Goal: Information Seeking & Learning: Learn about a topic

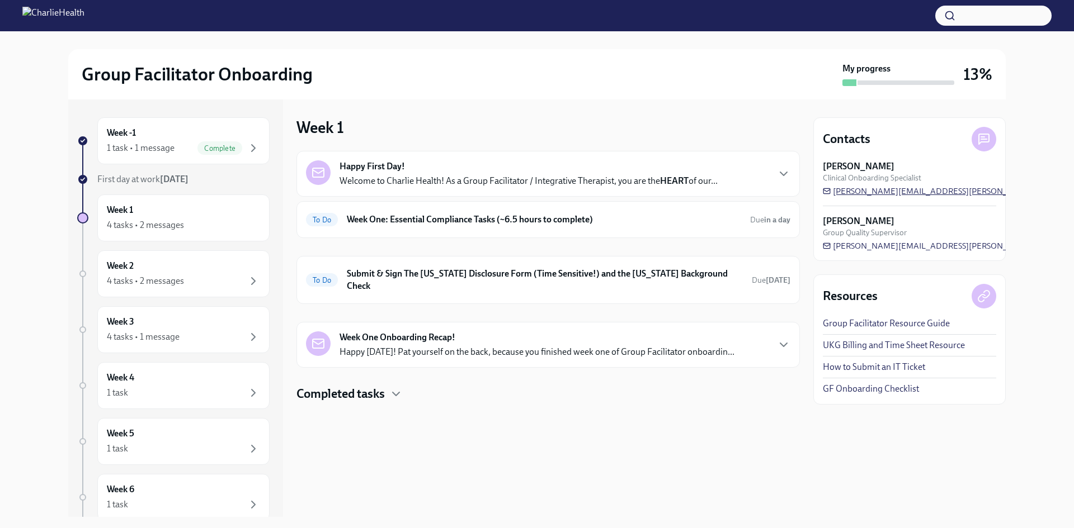
drag, startPoint x: 977, startPoint y: 193, endPoint x: 833, endPoint y: 193, distance: 144.3
click at [833, 193] on div "[PERSON_NAME] Clinical Onboarding Specialist [PERSON_NAME][EMAIL_ADDRESS][PERSO…" at bounding box center [908, 178] width 173 height 36
click at [821, 164] on div "Contacts [PERSON_NAME] Clinical Onboarding Specialist [PERSON_NAME][EMAIL_ADDRE…" at bounding box center [909, 189] width 192 height 144
click at [554, 204] on div "To Do Week One: Essential Compliance Tasks (~6.5 hours to complete) Due in a day" at bounding box center [547, 219] width 503 height 37
click at [556, 215] on h6 "Week One: Essential Compliance Tasks (~6.5 hours to complete)" at bounding box center [544, 220] width 394 height 12
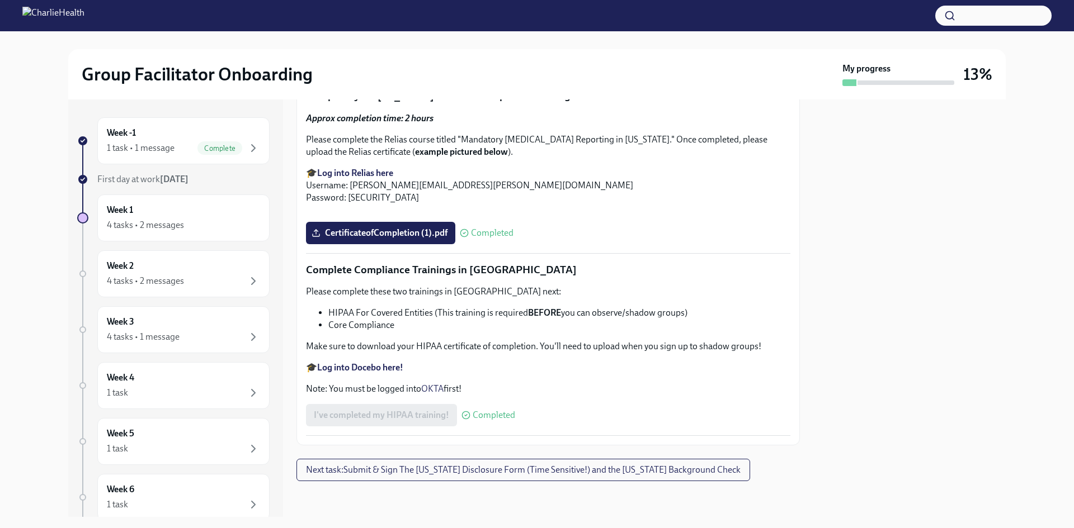
scroll to position [2615, 0]
click at [547, 484] on div at bounding box center [547, 499] width 503 height 36
click at [550, 475] on span "Next task : Submit & Sign The [US_STATE] Disclosure Form (Time Sensitive!) and …" at bounding box center [523, 470] width 434 height 11
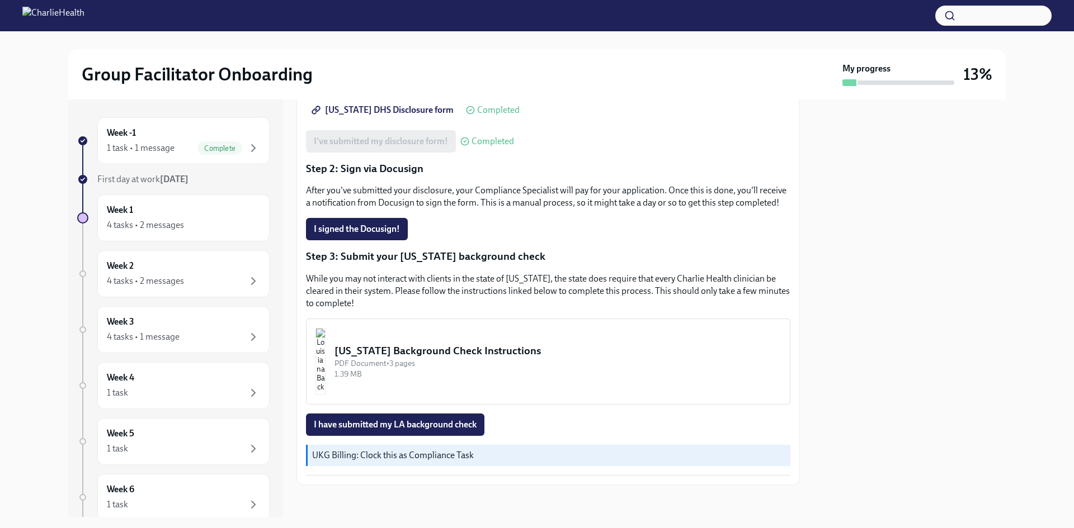
scroll to position [217, 0]
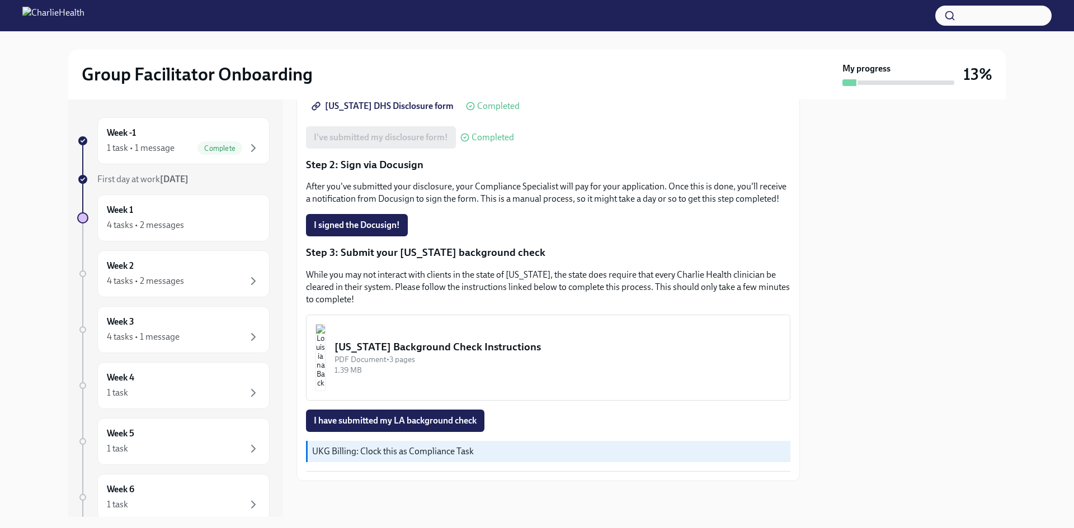
click at [463, 349] on div "[US_STATE] Background Check Instructions" at bounding box center [557, 347] width 446 height 15
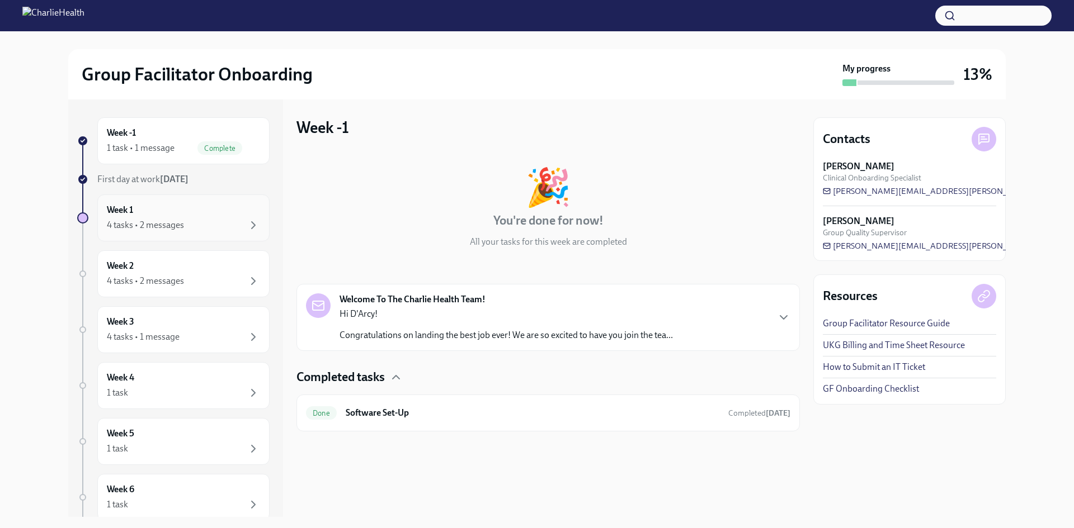
click at [176, 224] on div "4 tasks • 2 messages" at bounding box center [145, 225] width 77 height 12
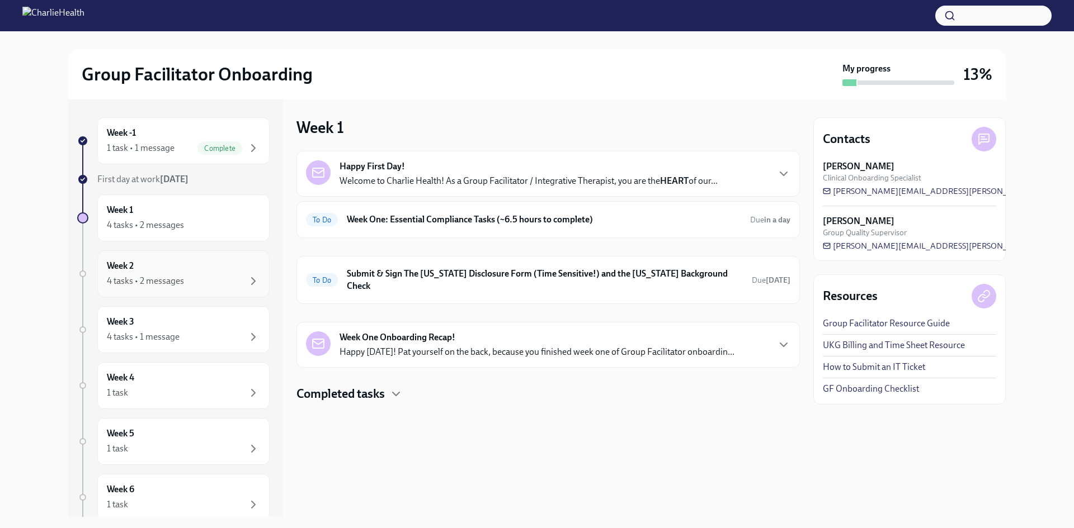
click at [186, 283] on div "4 tasks • 2 messages" at bounding box center [183, 281] width 153 height 13
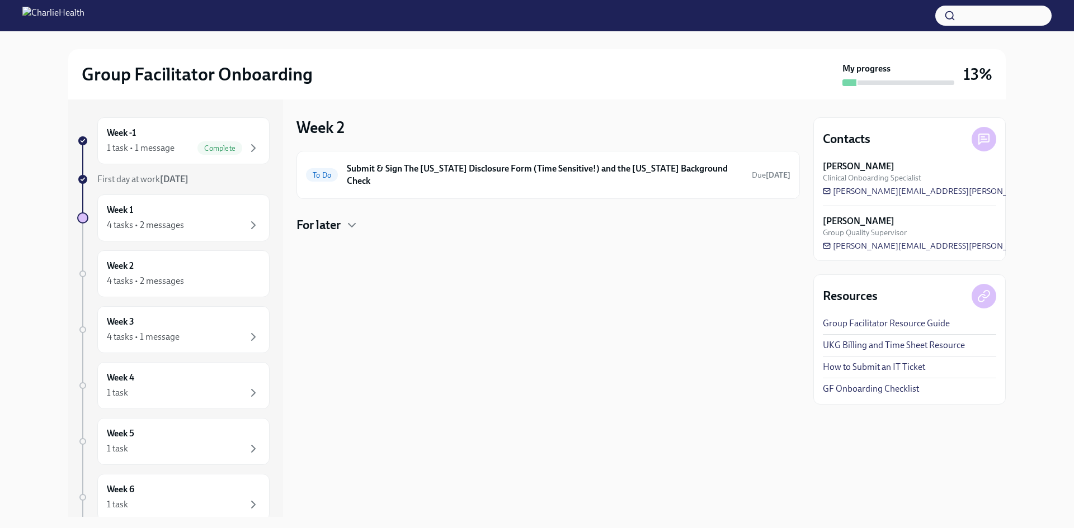
click at [337, 217] on h4 "For later" at bounding box center [318, 225] width 44 height 17
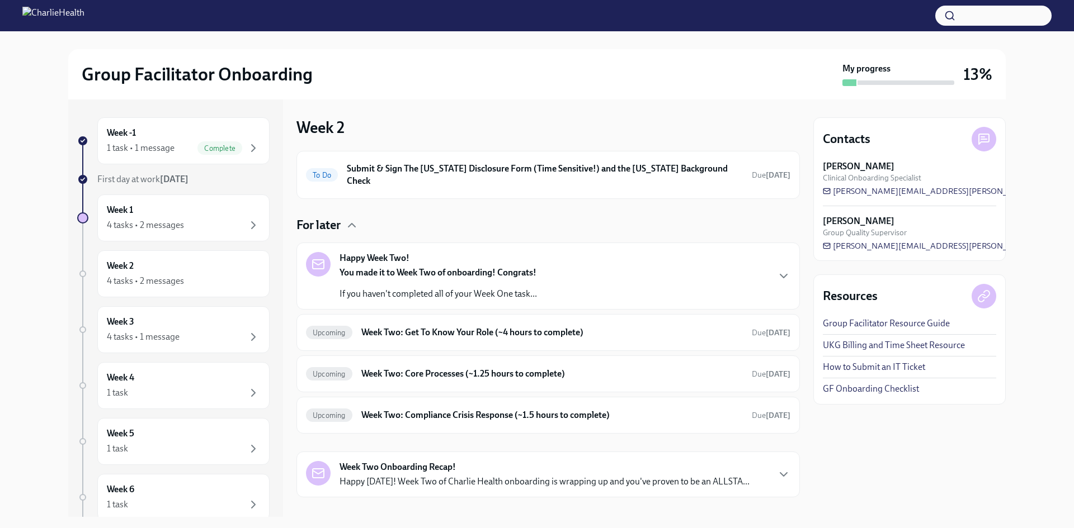
click at [379, 252] on strong "Happy Week Two!" at bounding box center [374, 258] width 70 height 12
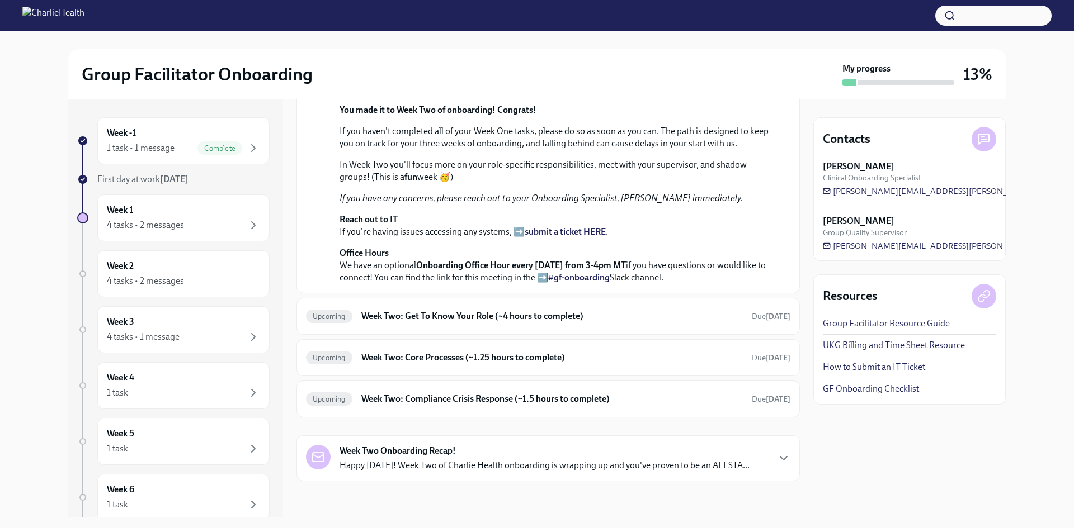
scroll to position [280, 0]
click at [581, 237] on strong "submit a ticket HERE" at bounding box center [564, 231] width 81 height 11
click at [551, 323] on h6 "Week Two: Get To Know Your Role (~4 hours to complete)" at bounding box center [551, 316] width 381 height 12
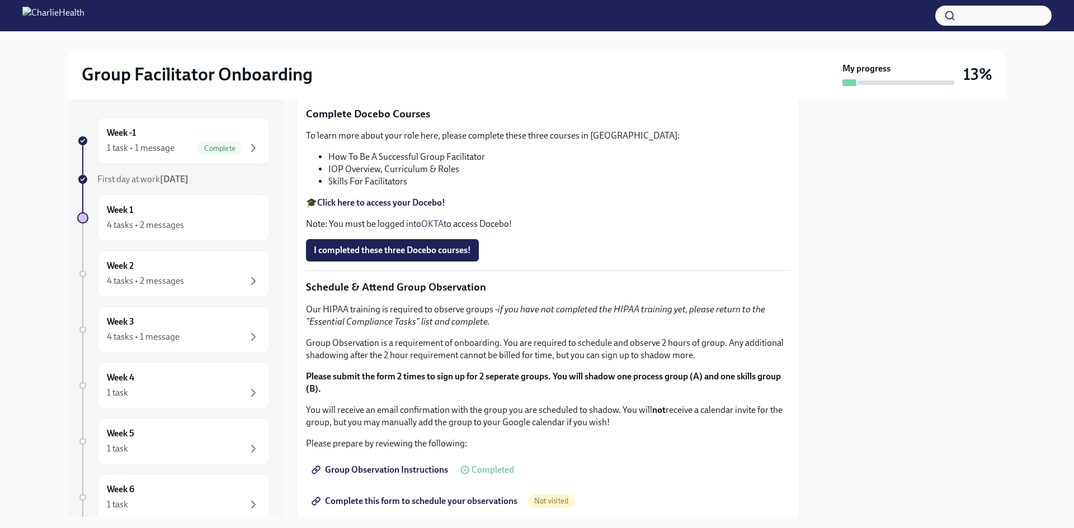
scroll to position [391, 0]
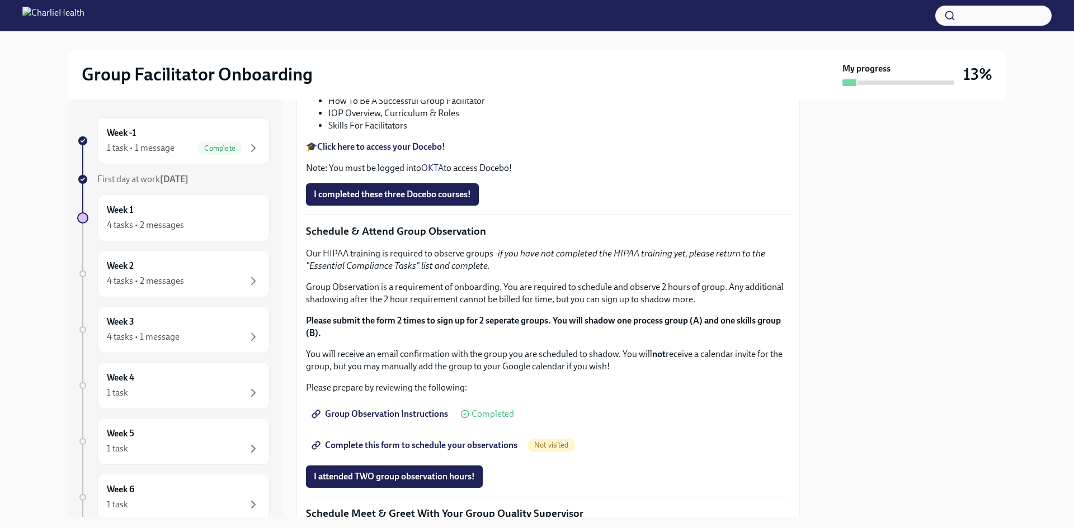
click at [516, 32] on p "Feel free to schedule an optional Meet & Greet with your Clinical Onboarding Sp…" at bounding box center [548, 20] width 484 height 25
drag, startPoint x: 516, startPoint y: 389, endPoint x: 545, endPoint y: 399, distance: 31.0
click at [521, 391] on div "You've made it to Week Two of Charlie Health onboarding! Congratulations and th…" at bounding box center [548, 270] width 484 height 821
click at [597, 32] on p "Feel free to schedule an optional Meet & Greet with your Clinical Onboarding Sp…" at bounding box center [548, 20] width 484 height 25
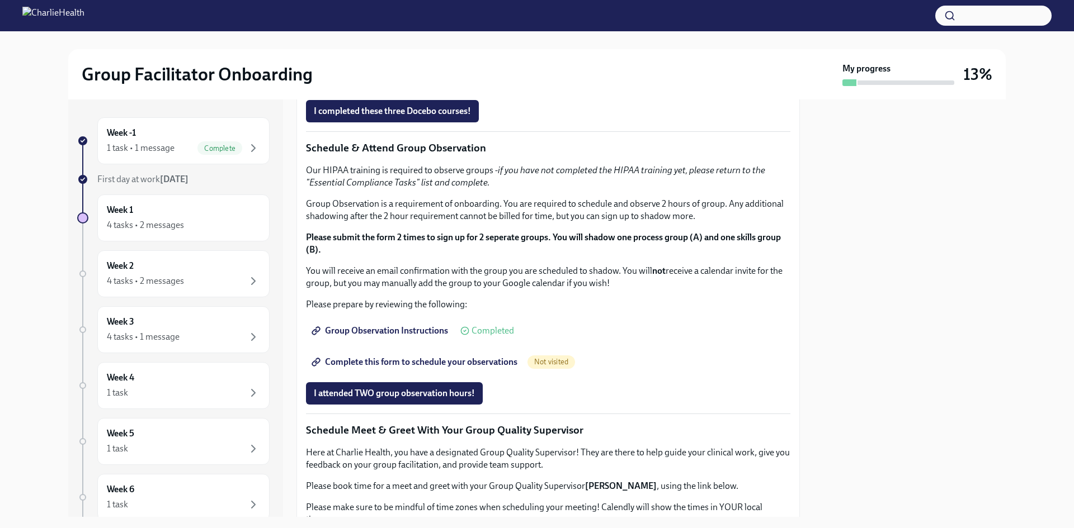
scroll to position [503, 0]
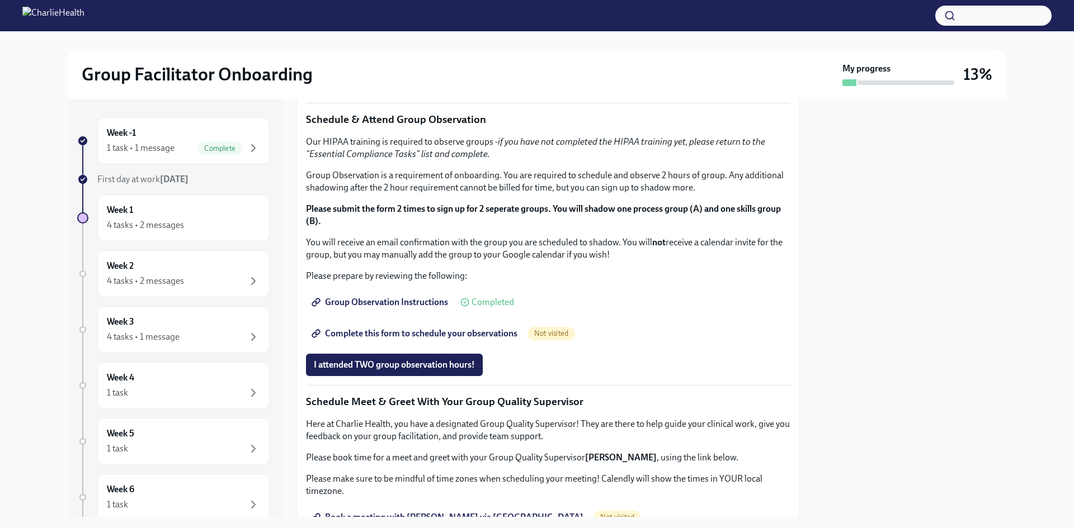
click at [422, 40] on strong "Click here to access your Docebo!" at bounding box center [381, 35] width 128 height 11
copy ul "How To Be A Successful Group Facilitator"
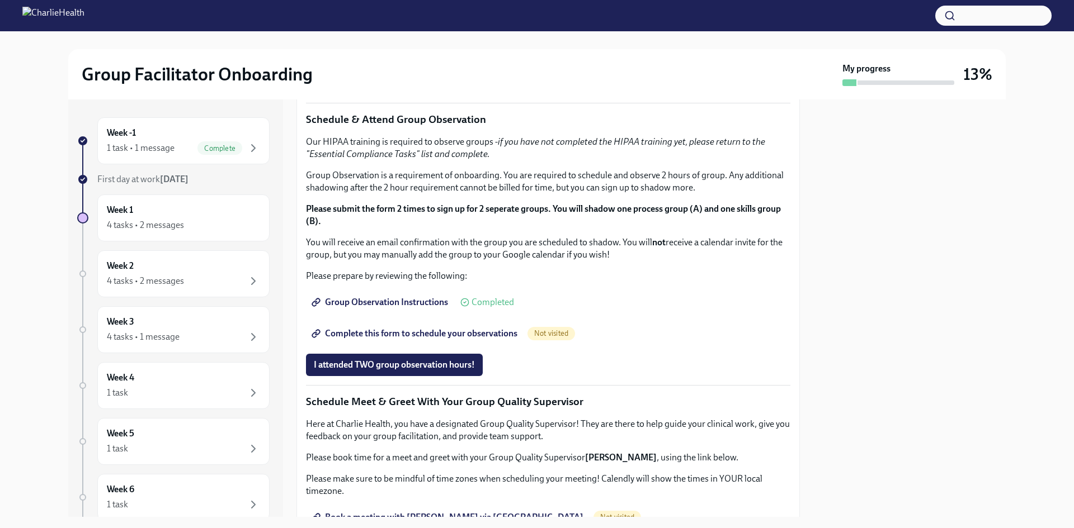
click at [475, 8] on li "IOP Overview, Curriculum & Roles" at bounding box center [559, 2] width 462 height 12
copy ul "IOP Overview, Curriculum & Roles"
click at [446, 20] on li "Skills For Facilitators" at bounding box center [559, 14] width 462 height 12
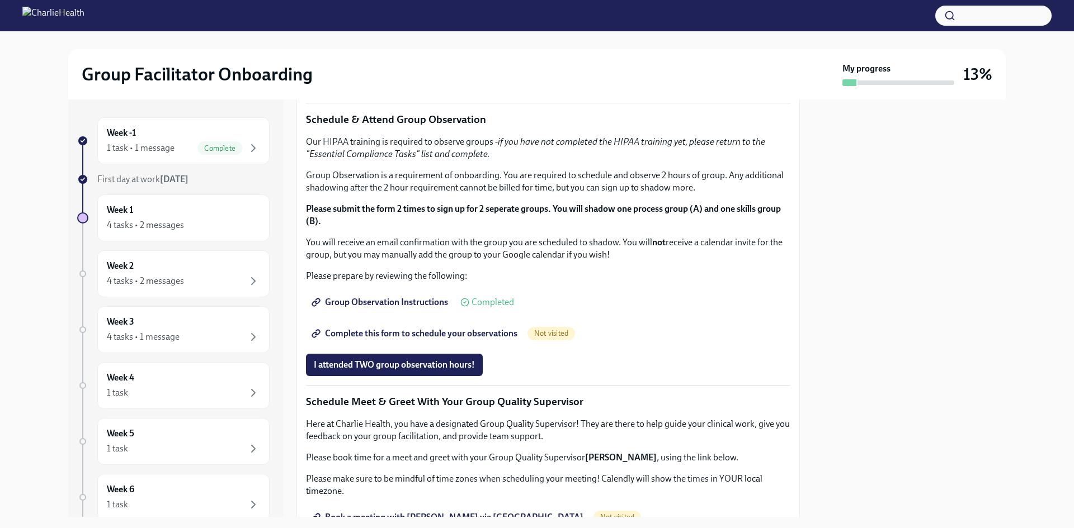
click at [446, 20] on li "Skills For Facilitators" at bounding box center [559, 14] width 462 height 12
copy div "Skills For Facilitators"
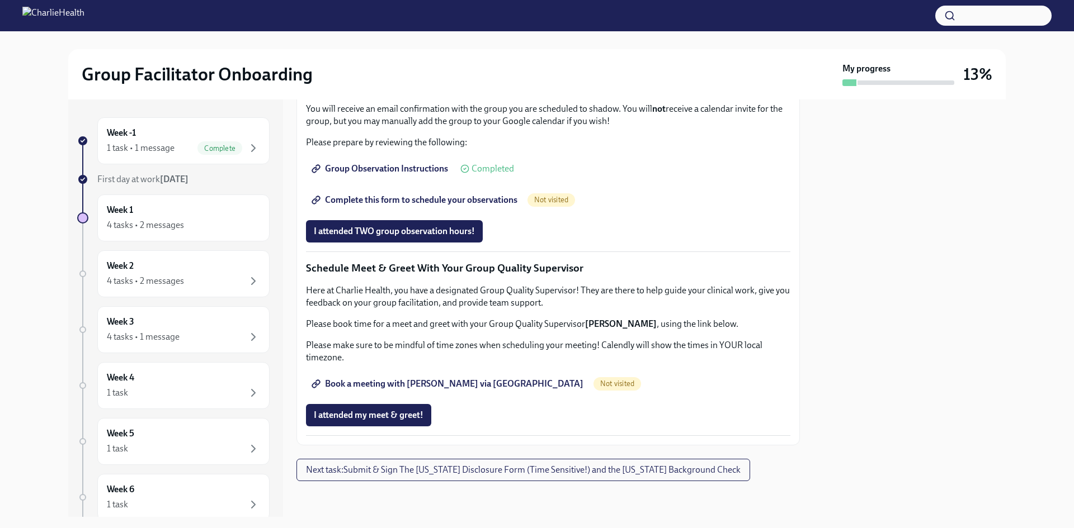
scroll to position [895, 0]
click at [567, 204] on span "Not visited" at bounding box center [551, 200] width 48 height 8
drag, startPoint x: 567, startPoint y: 300, endPoint x: 593, endPoint y: 315, distance: 29.8
click at [593, 315] on div "You've made it to Week Two of Charlie Health onboarding! Congratulations and th…" at bounding box center [548, 24] width 484 height 821
click at [814, 321] on div at bounding box center [909, 309] width 192 height 418
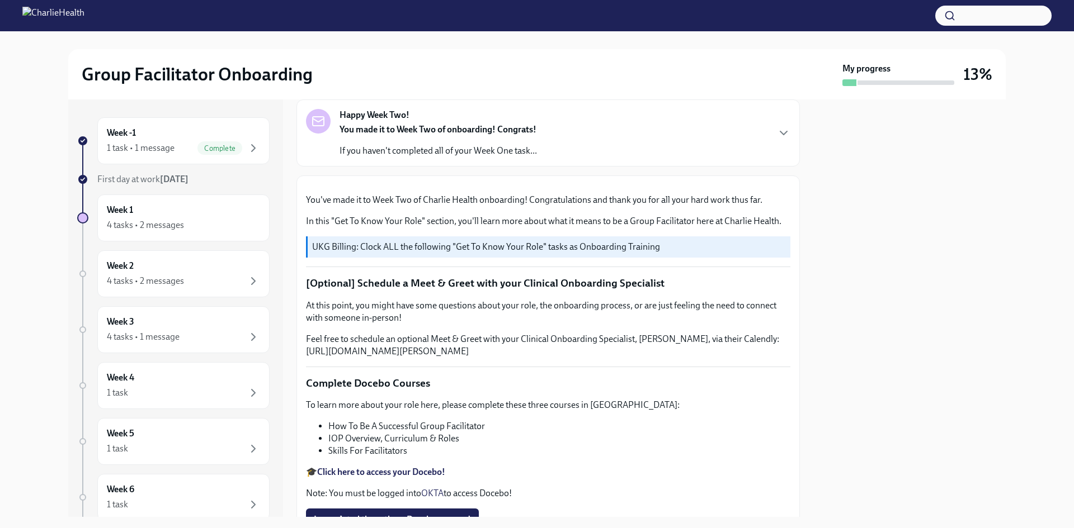
scroll to position [503, 0]
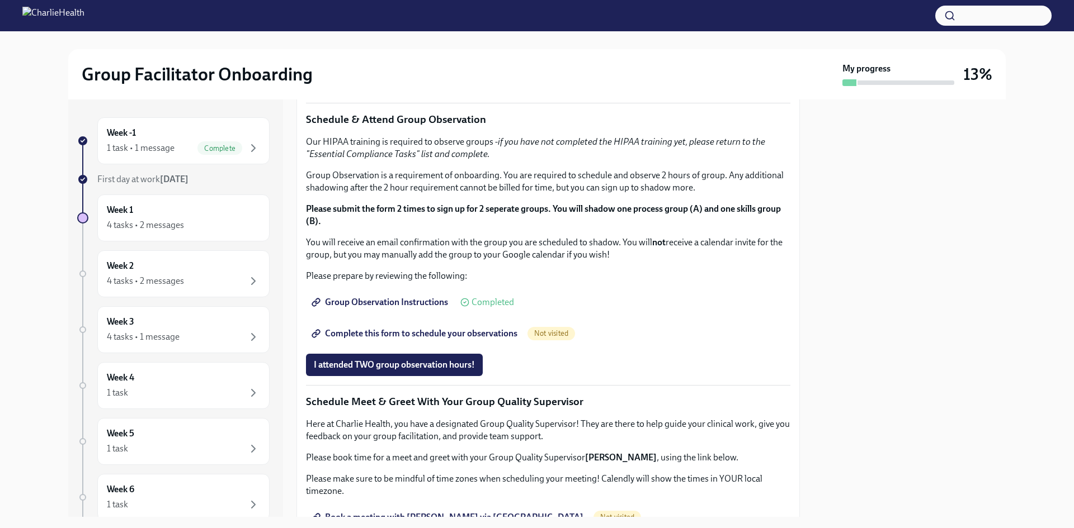
click at [425, 88] on span "I completed these three Docebo courses!" at bounding box center [392, 82] width 157 height 11
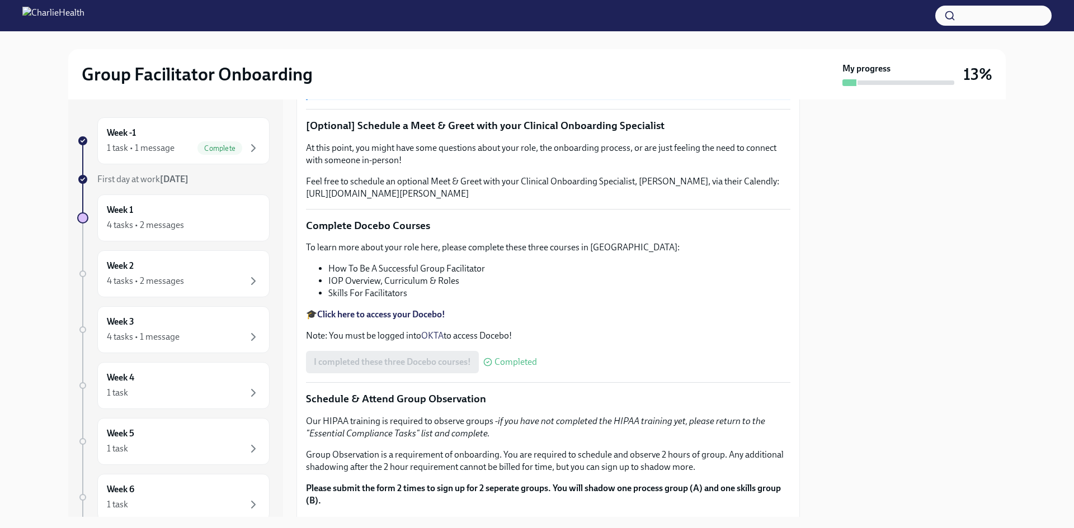
scroll to position [0, 0]
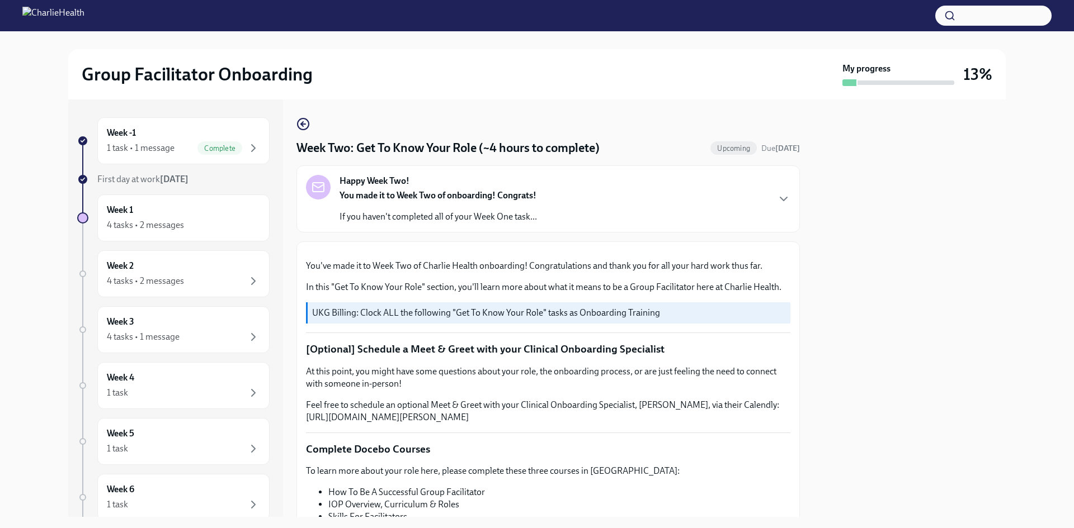
click at [571, 196] on div "Happy Week Two! You made it to Week Two of onboarding! Congrats! If you haven't…" at bounding box center [548, 199] width 484 height 48
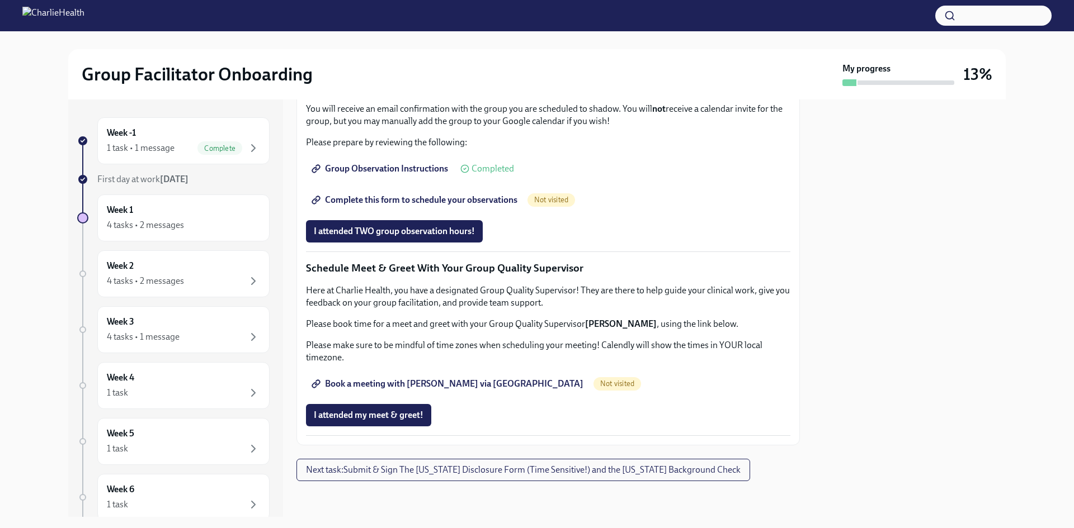
scroll to position [1342, 0]
click at [434, 206] on span "Complete this form to schedule your observations" at bounding box center [416, 200] width 204 height 11
click at [406, 390] on span "Book a meeting with Ashley via Calendly" at bounding box center [448, 384] width 269 height 11
click at [559, 348] on p "Please make sure to be mindful of time zones when scheduling your meeting! Cale…" at bounding box center [548, 351] width 484 height 25
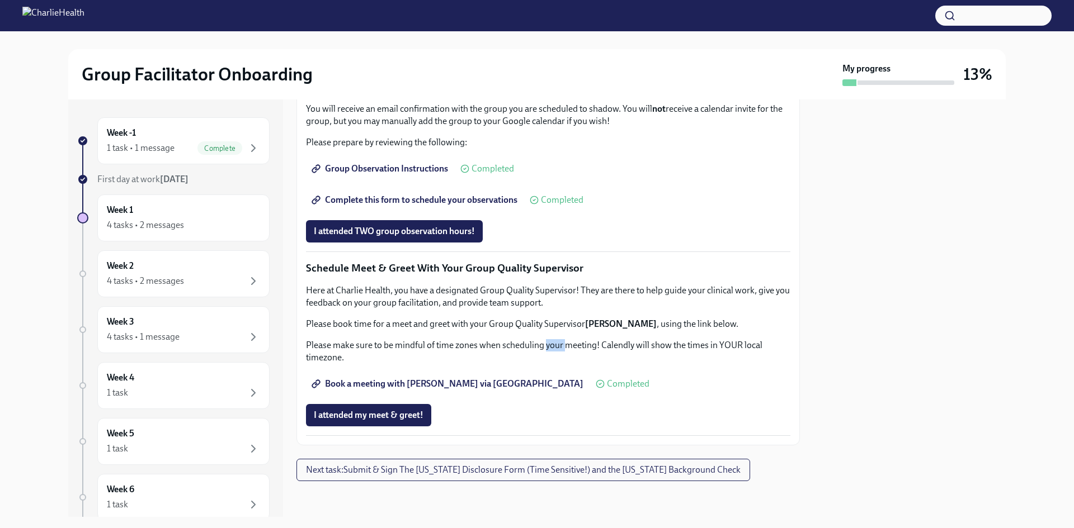
click at [559, 348] on p "Please make sure to be mindful of time zones when scheduling your meeting! Cale…" at bounding box center [548, 351] width 484 height 25
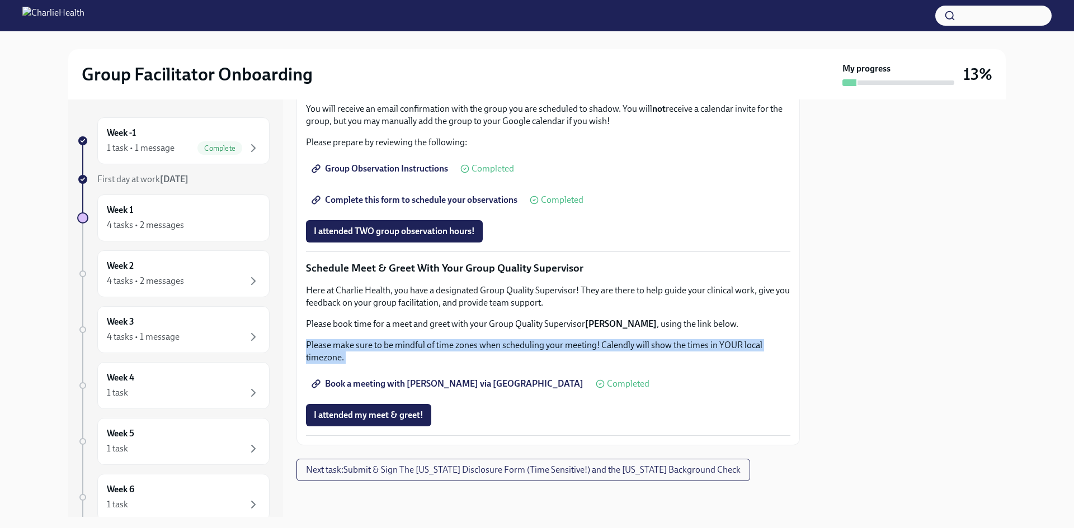
click at [559, 348] on p "Please make sure to be mindful of time zones when scheduling your meeting! Cale…" at bounding box center [548, 351] width 484 height 25
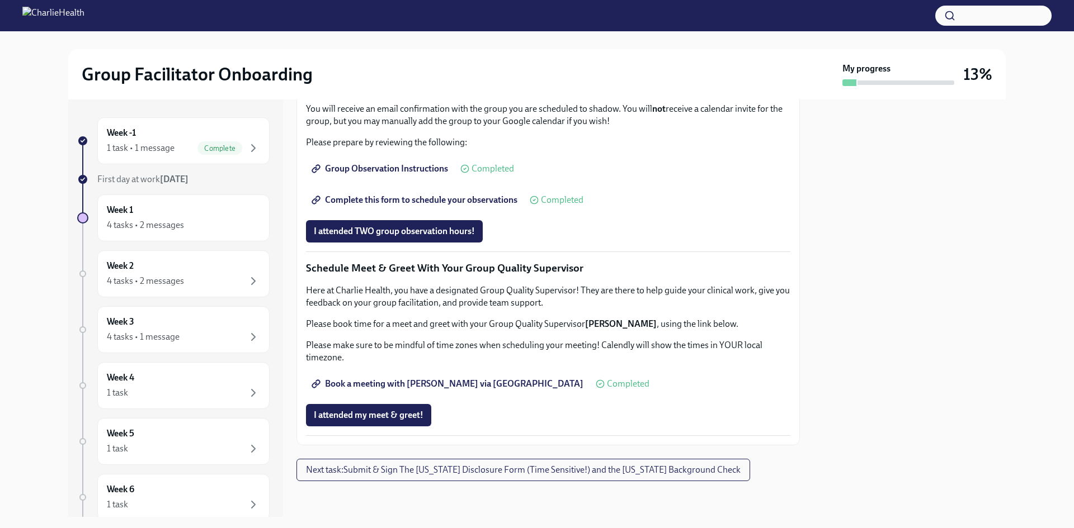
click at [509, 304] on p "Here at Charlie Health, you have a designated Group Quality Supervisor! They ar…" at bounding box center [548, 297] width 484 height 25
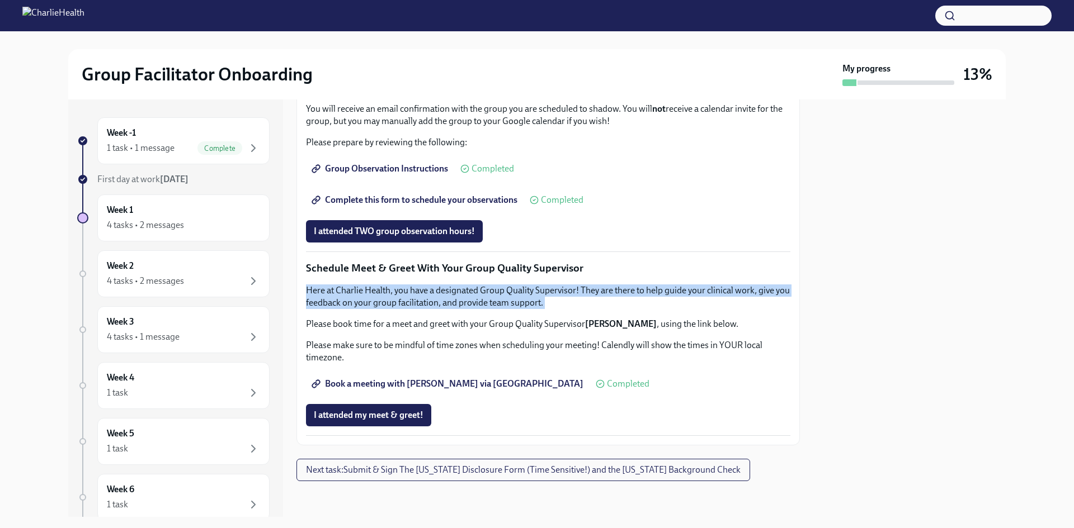
click at [509, 304] on p "Here at Charlie Health, you have a designated Group Quality Supervisor! They ar…" at bounding box center [548, 297] width 484 height 25
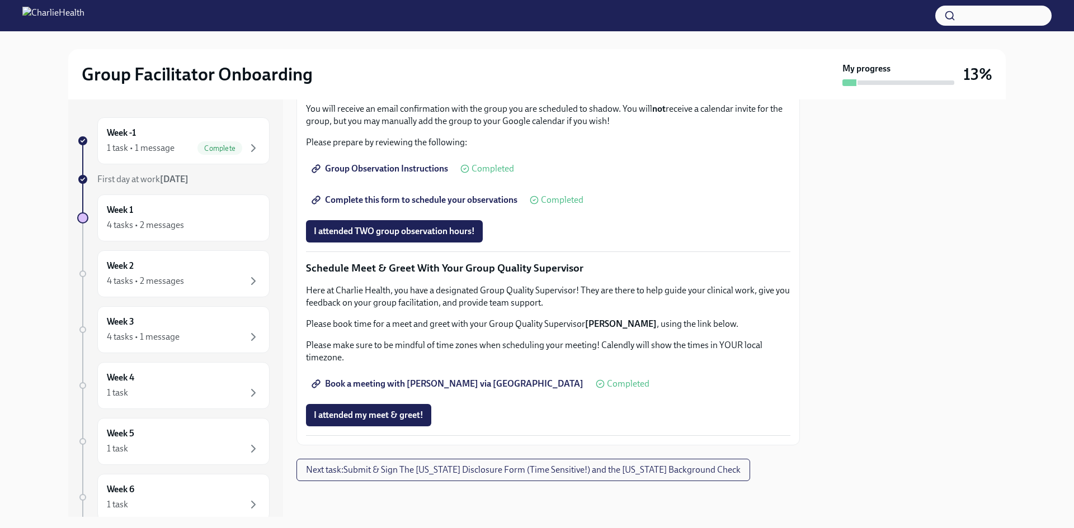
click at [542, 328] on p "Please book time for a meet and greet with your Group Quality Supervisor Ashley…" at bounding box center [548, 324] width 484 height 12
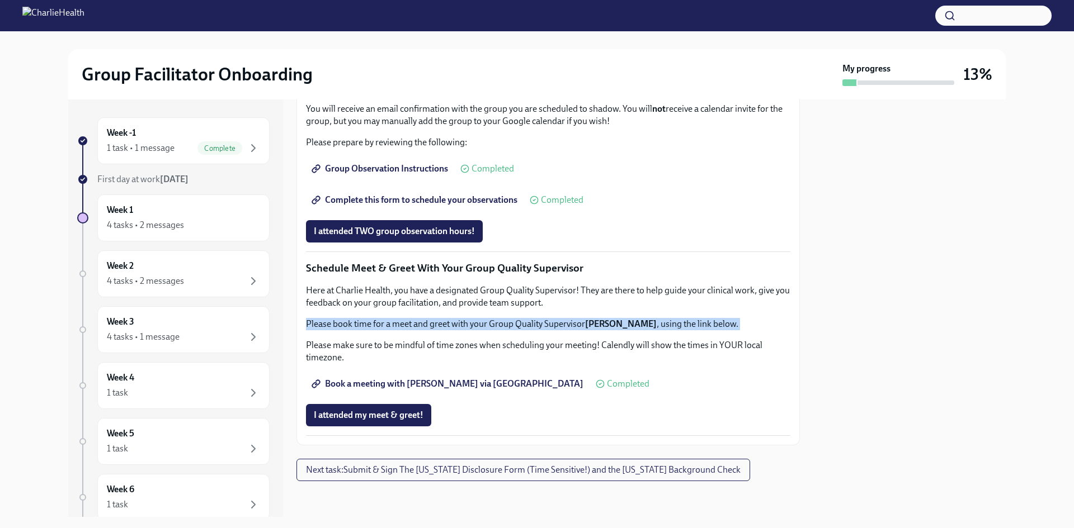
click at [542, 328] on p "Please book time for a meet and greet with your Group Quality Supervisor Ashley…" at bounding box center [548, 324] width 484 height 12
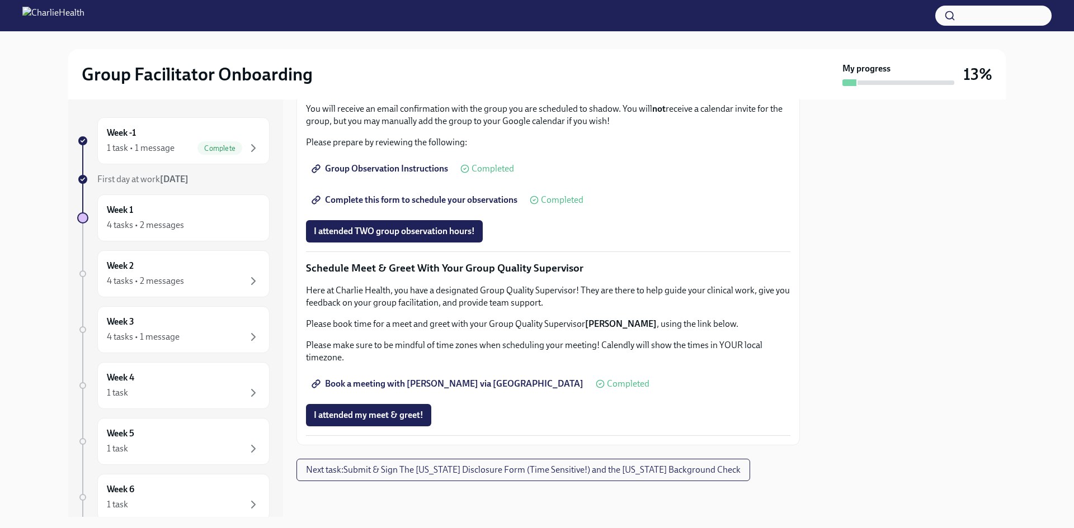
click at [650, 410] on div "I attended my meet & greet!" at bounding box center [548, 415] width 484 height 22
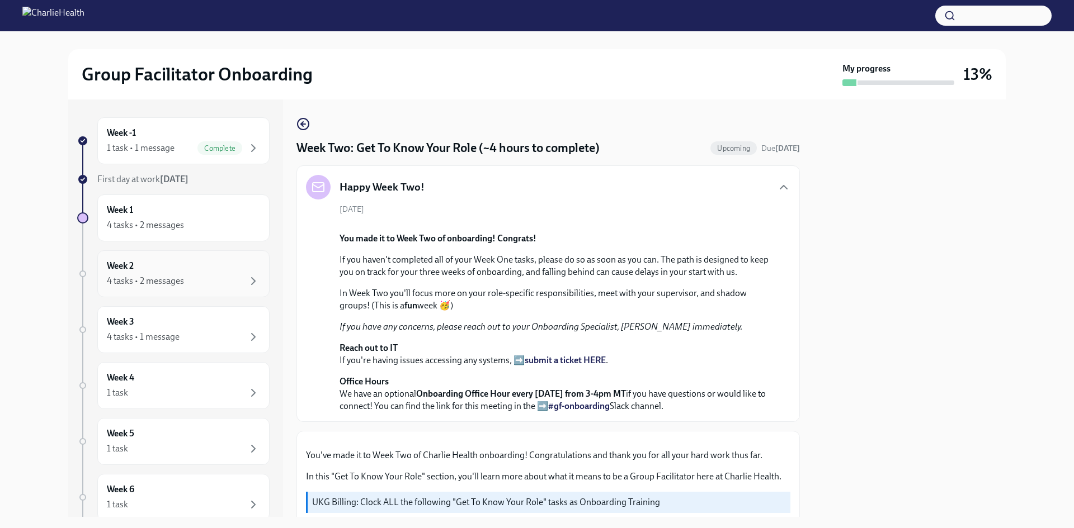
scroll to position [70, 0]
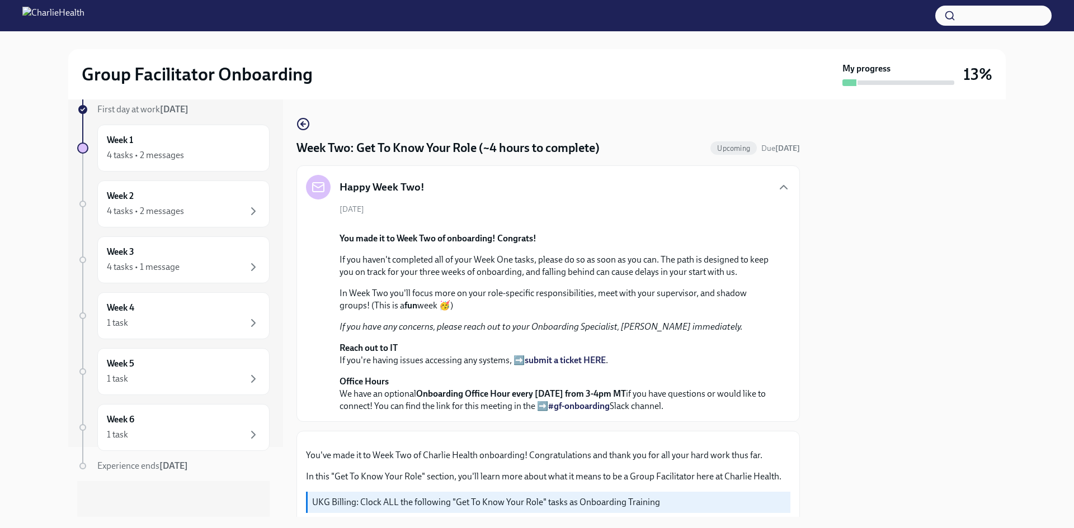
click at [181, 119] on div "Week -1 1 task • 1 message Complete First day at work Sep 2nd Week 1 4 tasks • …" at bounding box center [173, 283] width 192 height 470
click at [192, 143] on div "Week 1 4 tasks • 2 messages" at bounding box center [183, 148] width 153 height 28
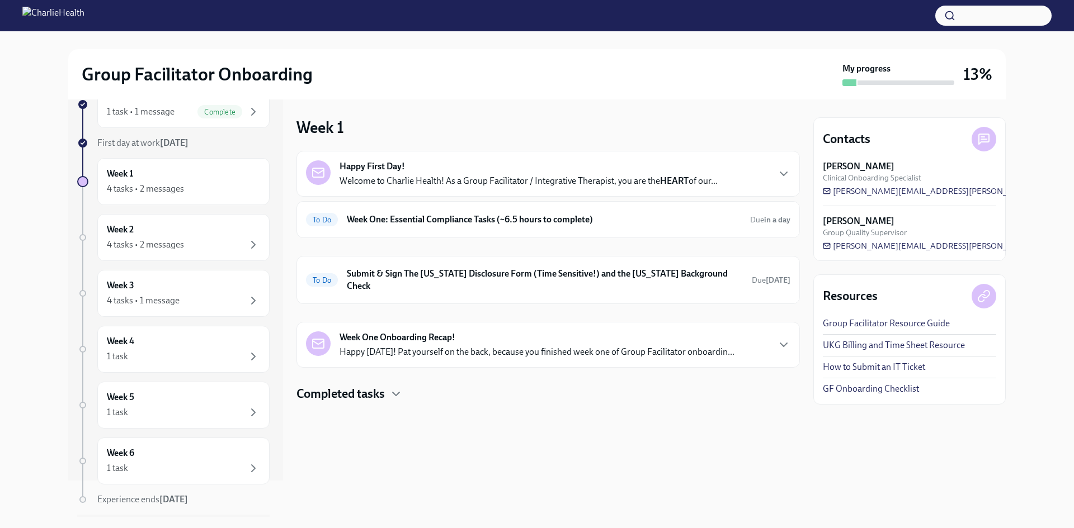
scroll to position [56, 0]
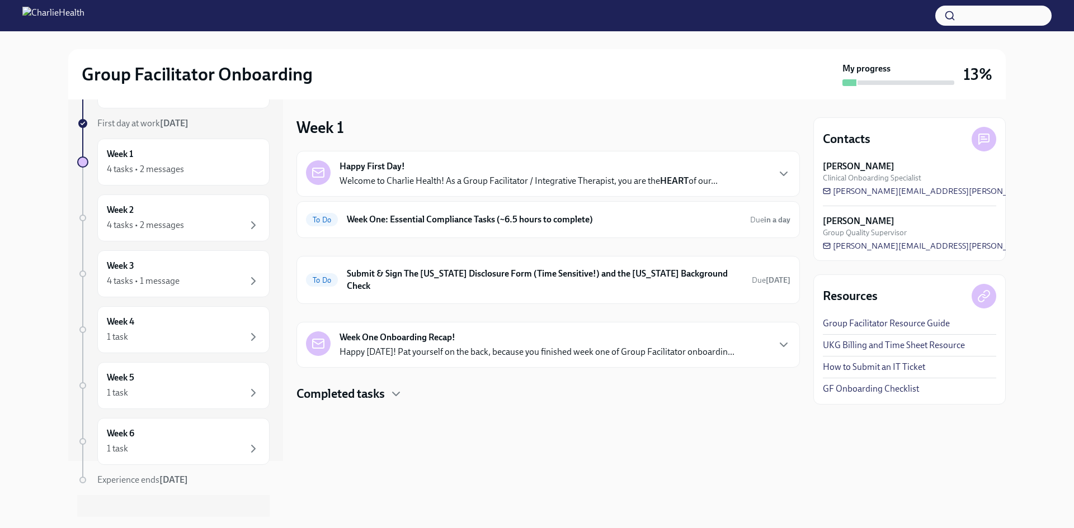
click at [341, 389] on h4 "Completed tasks" at bounding box center [340, 394] width 88 height 17
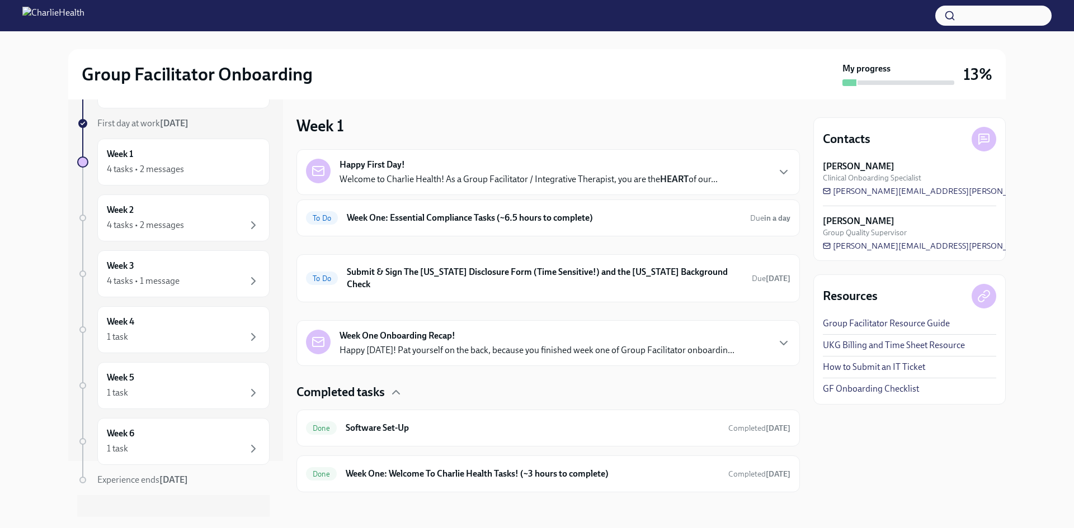
click at [501, 330] on div "Week One Onboarding Recap! Happy Friday! Pat yourself on the back, because you …" at bounding box center [536, 343] width 395 height 27
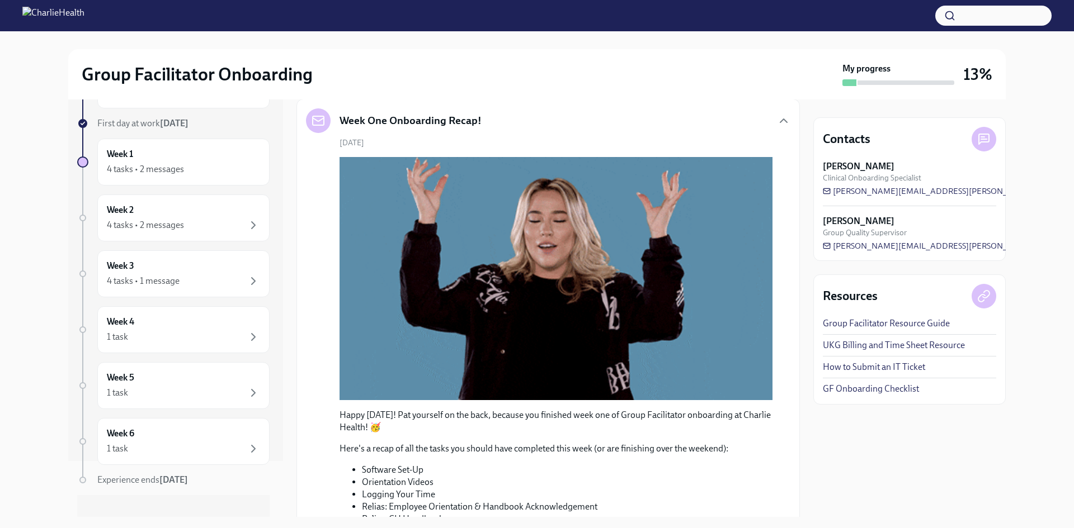
scroll to position [0, 0]
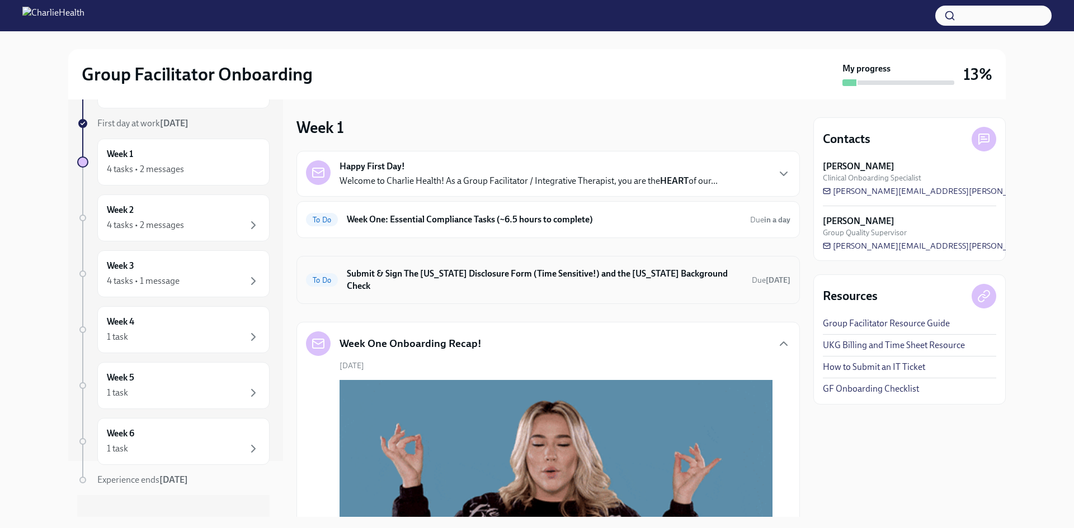
click at [489, 266] on div "To Do Submit & Sign The Utah Disclosure Form (Time Sensitive!) and the Louisian…" at bounding box center [548, 280] width 484 height 29
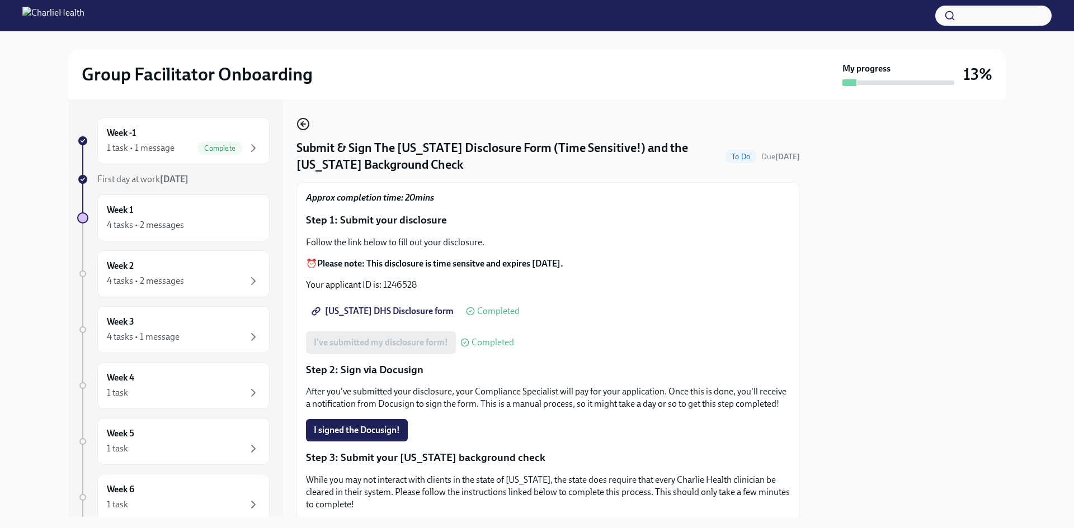
click at [302, 125] on icon "button" at bounding box center [302, 124] width 2 height 4
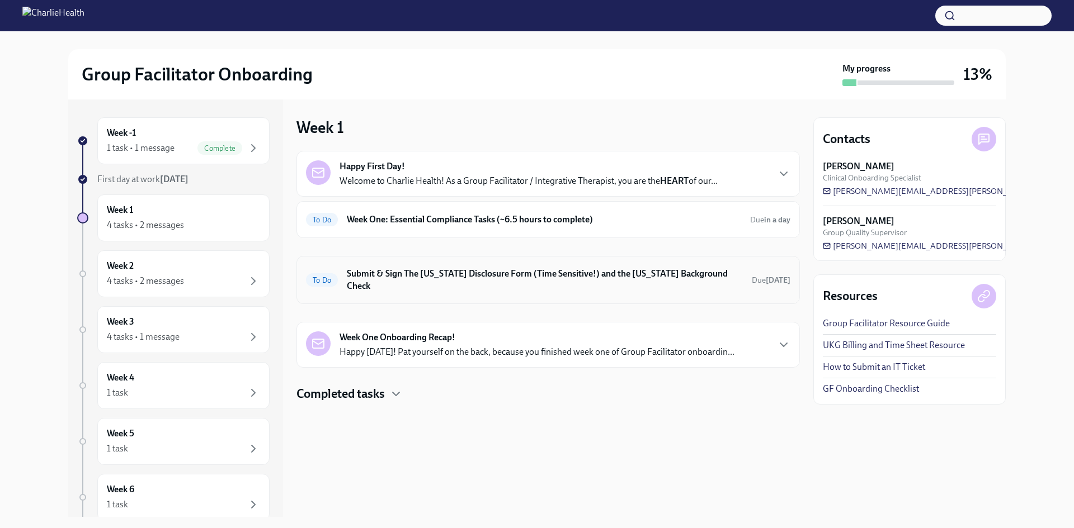
click at [616, 290] on div "To Do Submit & Sign The Utah Disclosure Form (Time Sensitive!) and the Louisian…" at bounding box center [547, 280] width 503 height 48
click at [620, 275] on h6 "Submit & Sign The [US_STATE] Disclosure Form (Time Sensitive!) and the [US_STAT…" at bounding box center [545, 280] width 396 height 25
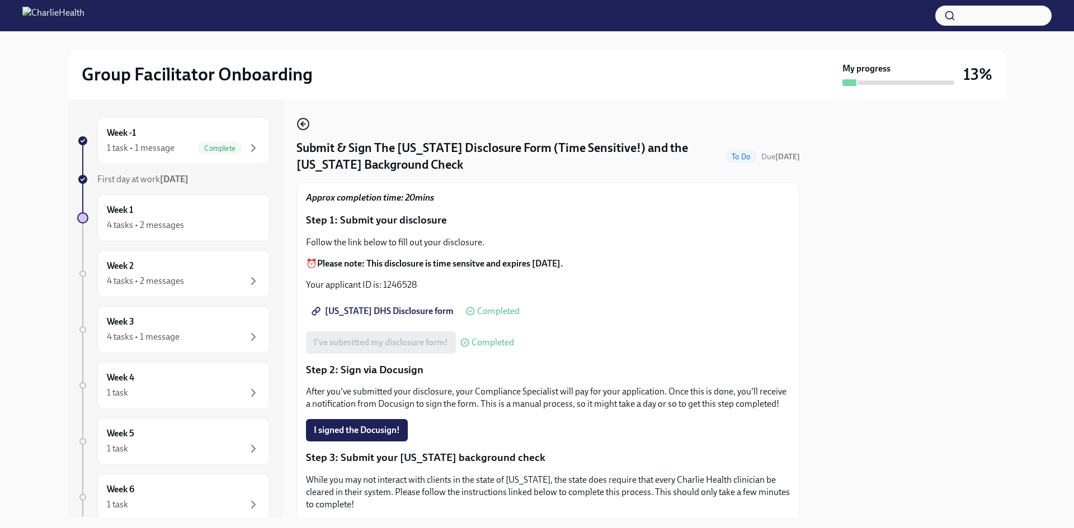
click at [300, 129] on circle "button" at bounding box center [302, 124] width 11 height 11
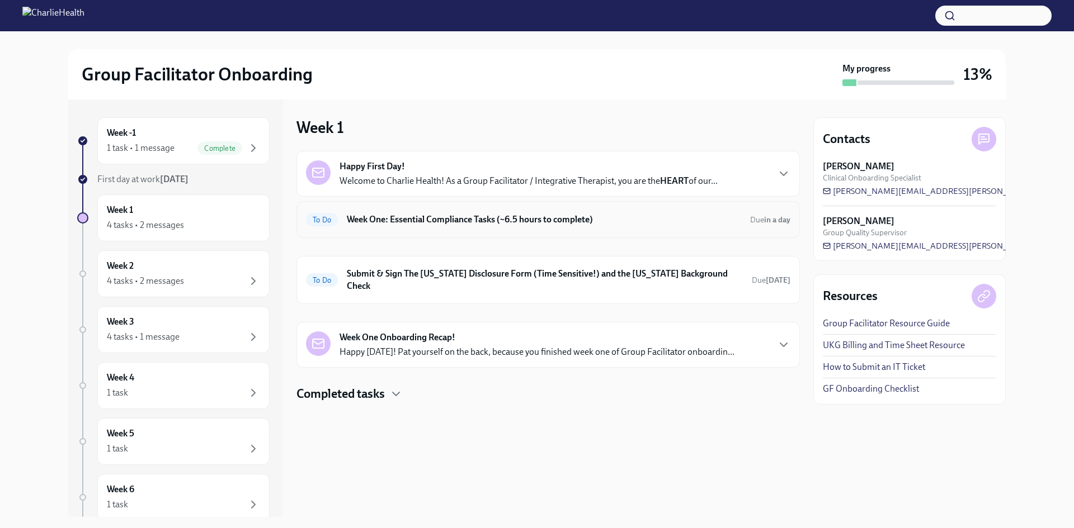
click at [470, 211] on div "To Do Week One: Essential Compliance Tasks (~6.5 hours to complete) Due in a day" at bounding box center [548, 220] width 484 height 18
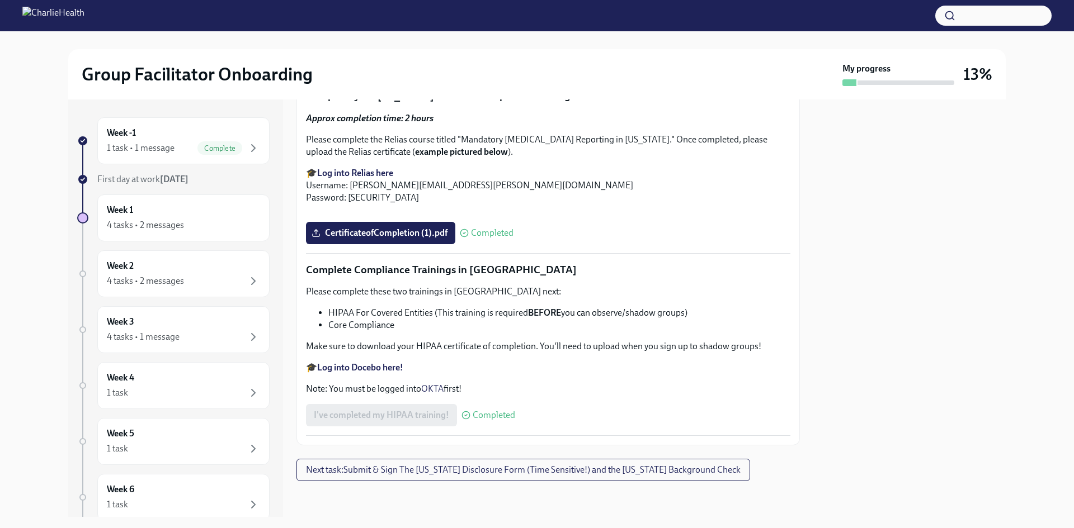
scroll to position [2615, 0]
click at [137, 272] on div "Week 2 4 tasks • 2 messages" at bounding box center [183, 274] width 153 height 28
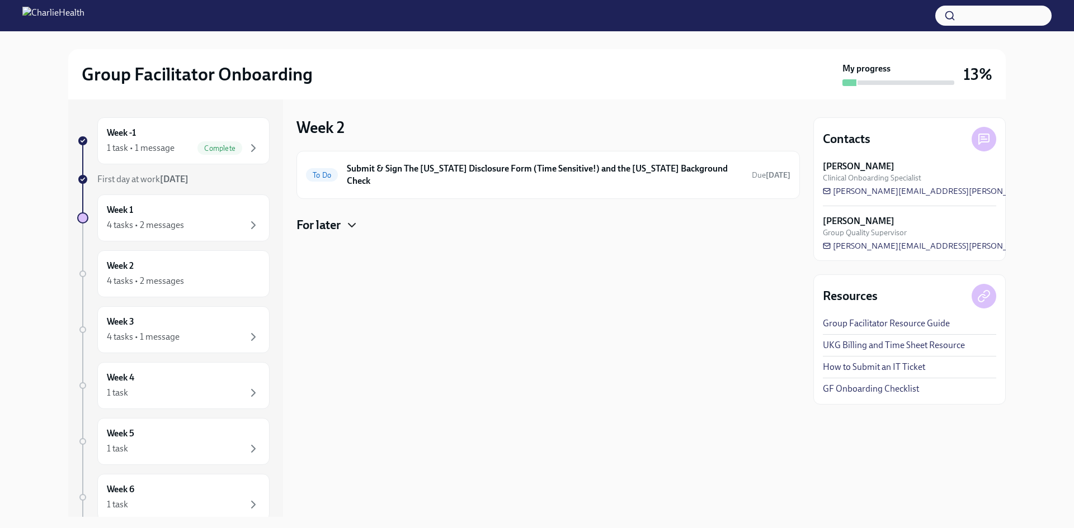
click at [349, 219] on icon "button" at bounding box center [351, 225] width 13 height 13
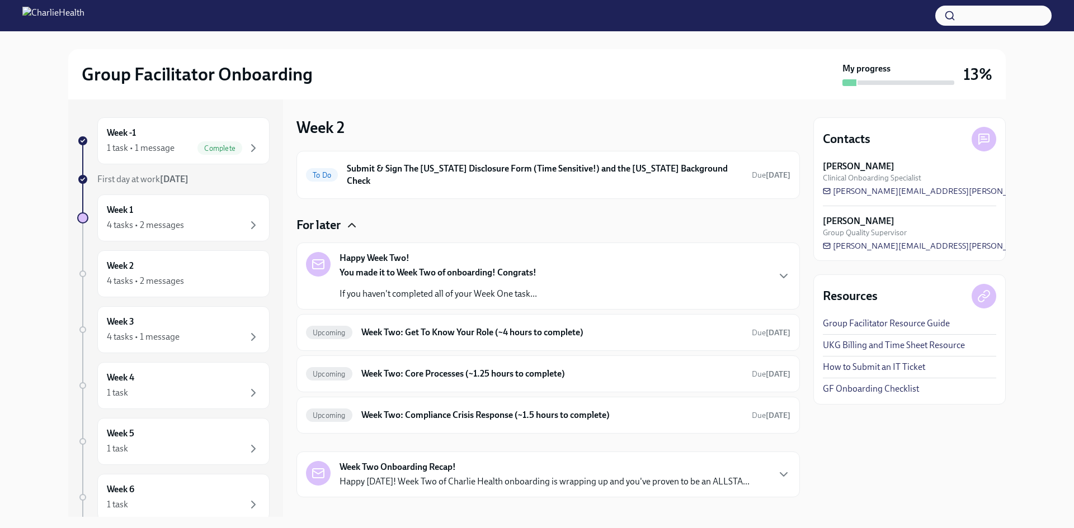
click at [349, 219] on icon "button" at bounding box center [351, 225] width 13 height 13
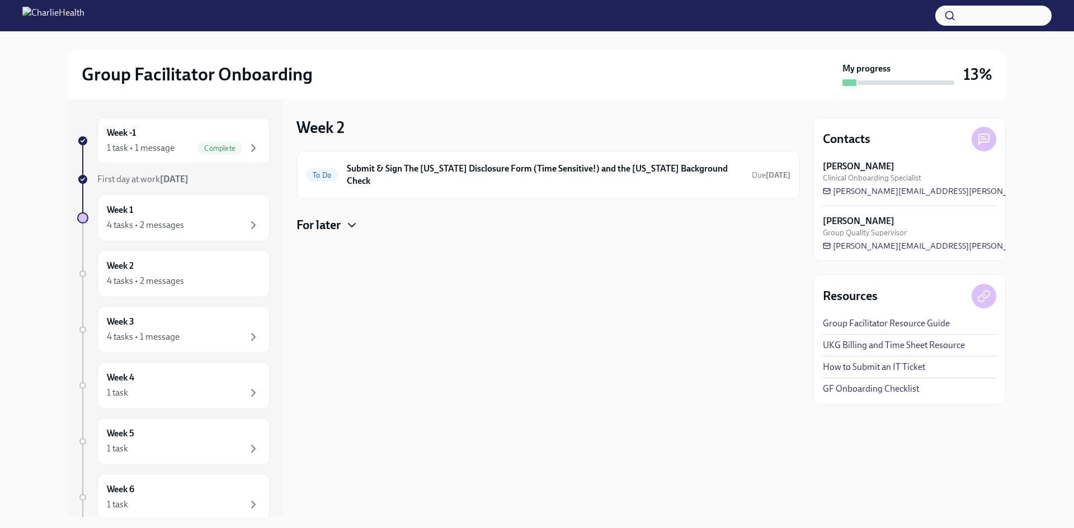
click at [319, 217] on h4 "For later" at bounding box center [318, 225] width 44 height 17
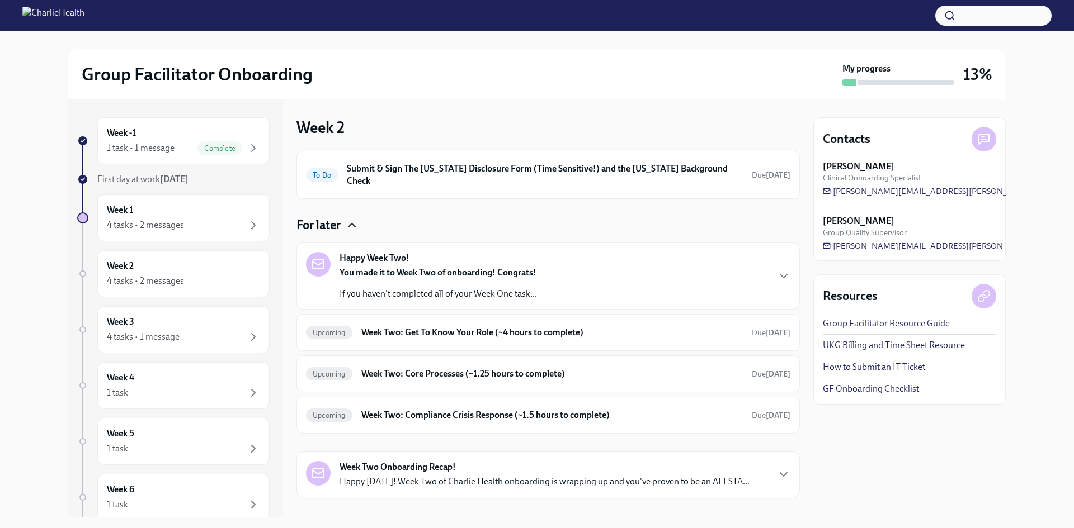
click at [507, 267] on strong "You made it to Week Two of onboarding! Congrats!" at bounding box center [437, 272] width 197 height 11
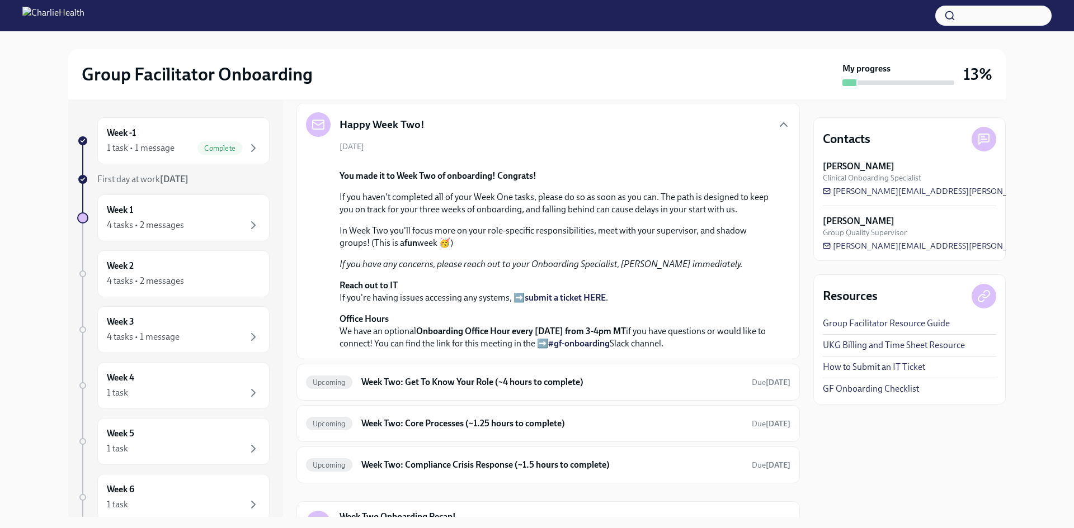
scroll to position [386, 0]
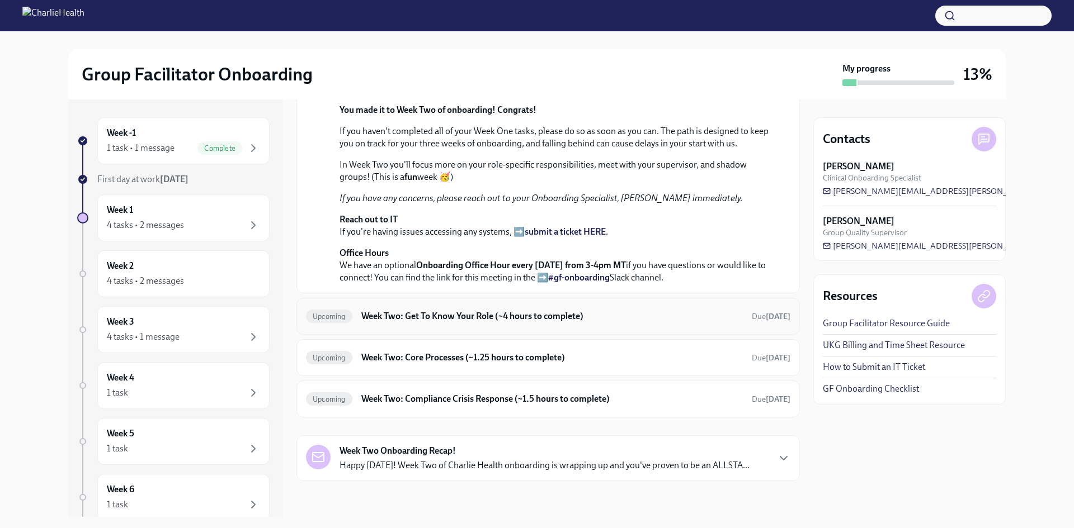
click at [535, 318] on h6 "Week Two: Get To Know Your Role (~4 hours to complete)" at bounding box center [551, 316] width 381 height 12
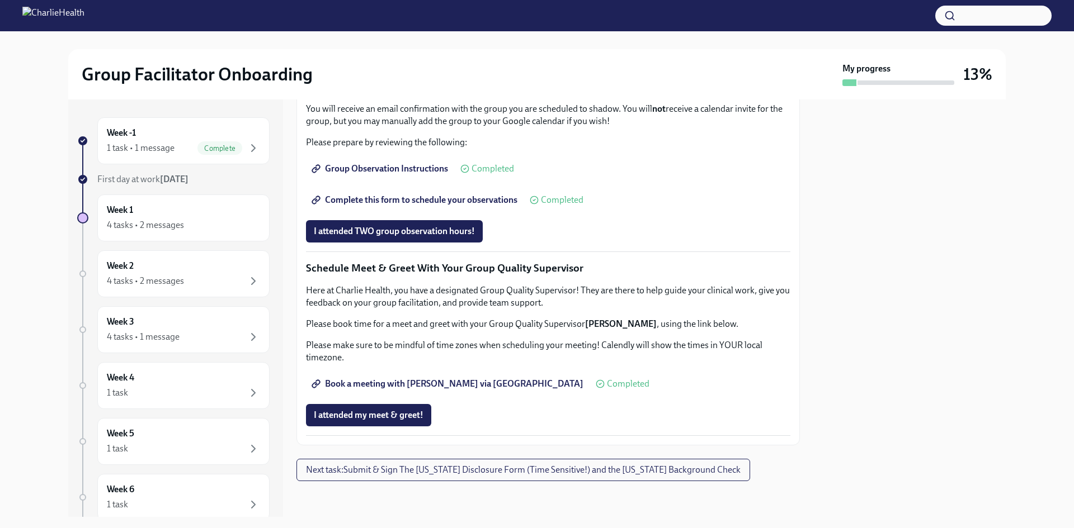
scroll to position [994, 0]
click at [168, 261] on div "Week 2 4 tasks • 2 messages" at bounding box center [183, 274] width 153 height 28
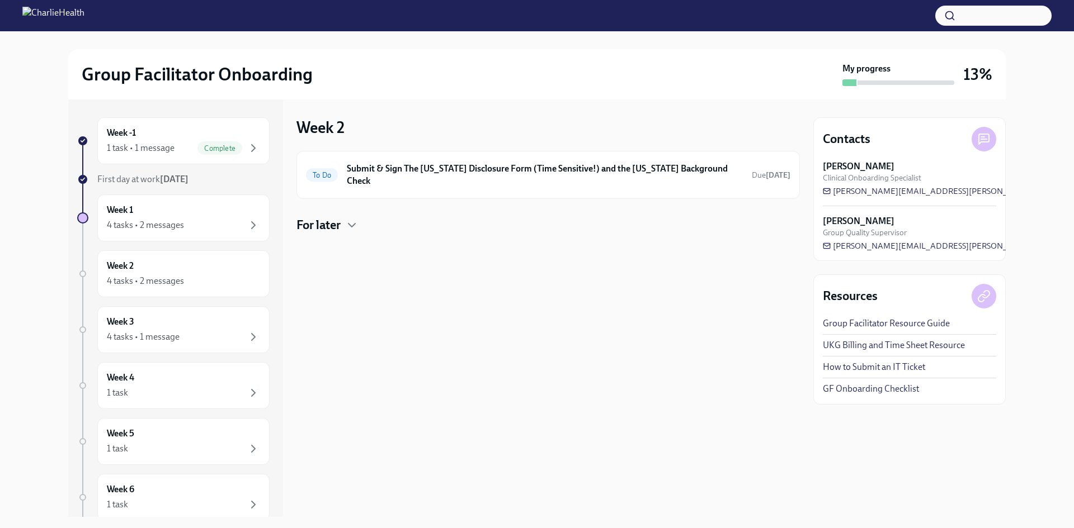
click at [334, 220] on h4 "For later" at bounding box center [318, 225] width 44 height 17
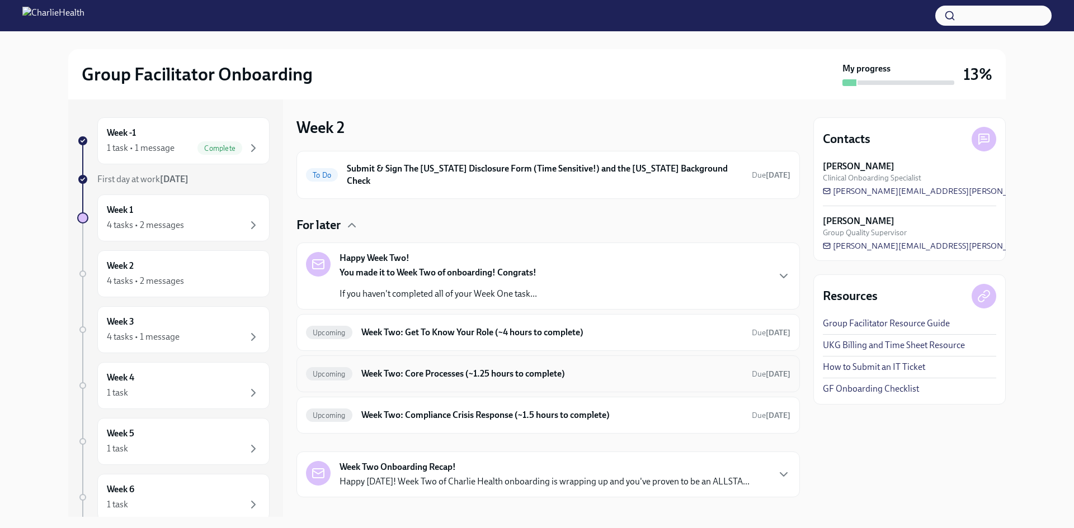
click at [466, 370] on div "Upcoming Week Two: Core Processes (~1.25 hours to complete) Due in 8 days" at bounding box center [548, 374] width 484 height 18
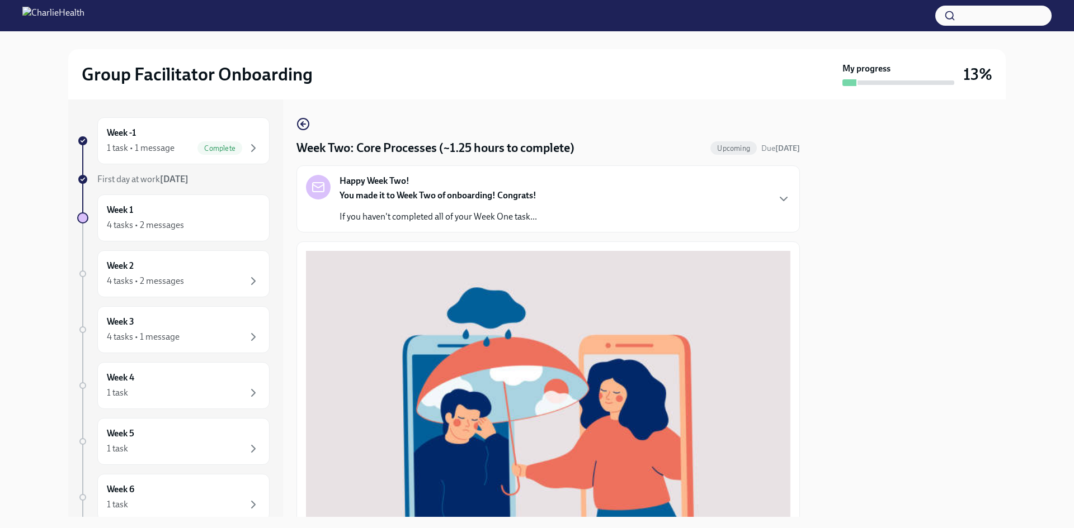
click at [496, 224] on div "Happy Week Two! You made it to Week Two of onboarding! Congrats! If you haven't…" at bounding box center [547, 198] width 503 height 67
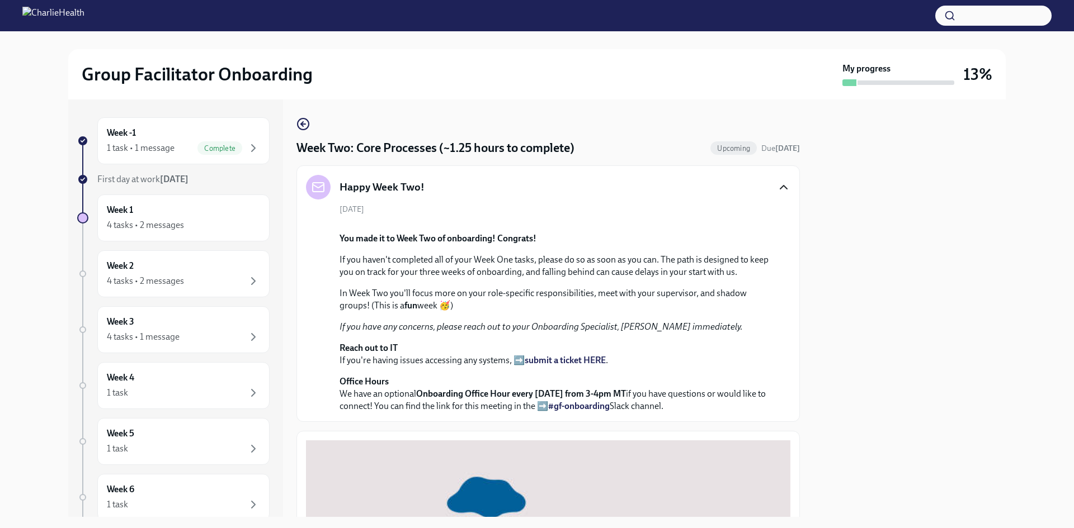
click at [777, 192] on icon "button" at bounding box center [783, 187] width 13 height 13
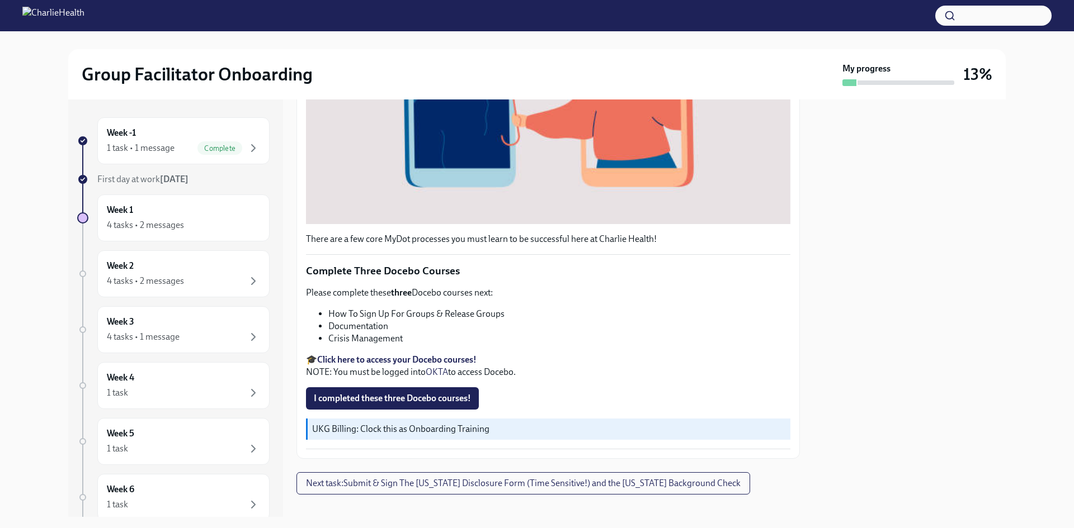
scroll to position [358, 0]
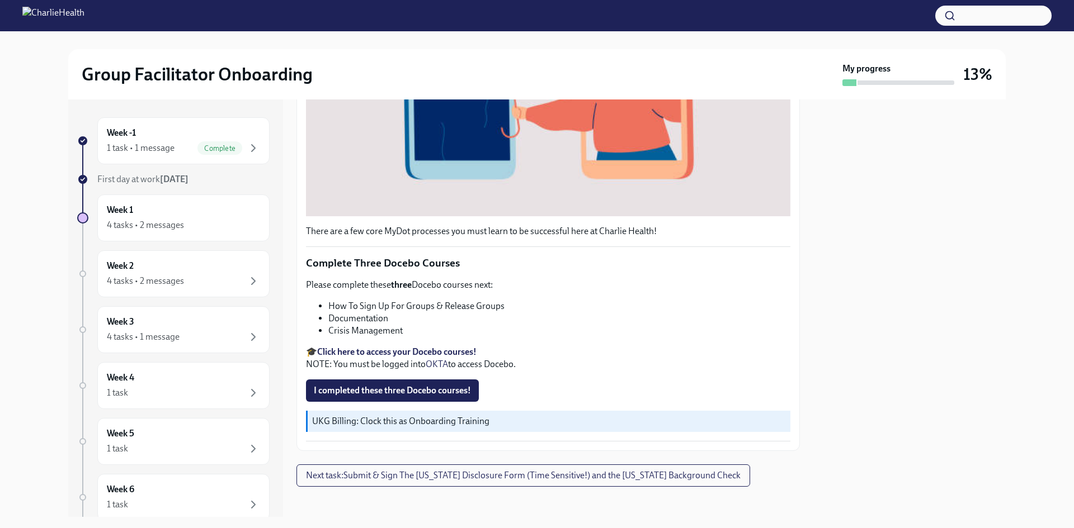
click at [484, 314] on li "Documentation" at bounding box center [559, 319] width 462 height 12
click at [460, 347] on strong "Click here to access your Docebo courses!" at bounding box center [396, 352] width 159 height 11
click at [490, 300] on li "How To Sign Up For Groups & Release Groups" at bounding box center [559, 306] width 462 height 12
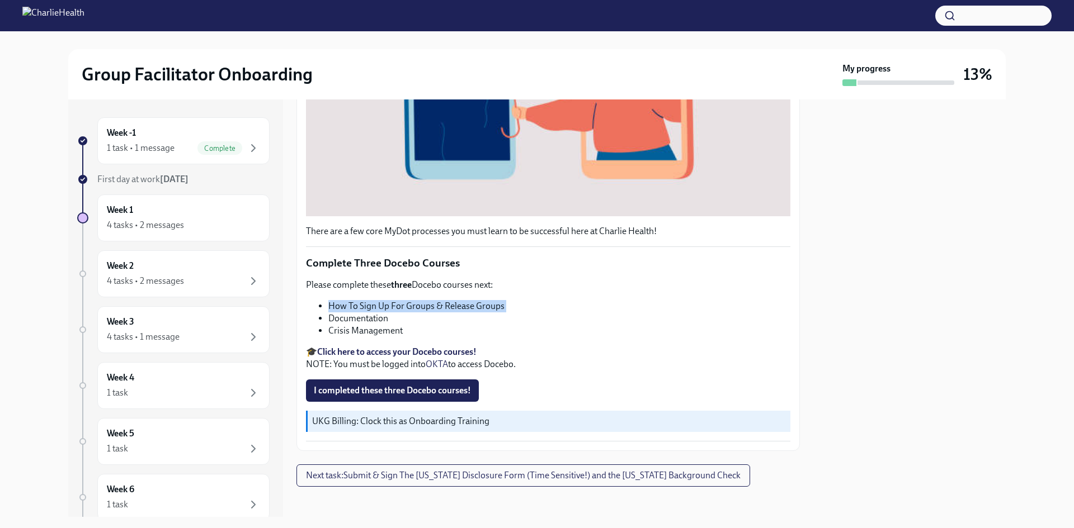
copy ul "How To Sign Up For Groups & Release Groups"
click at [381, 313] on li "Documentation" at bounding box center [559, 319] width 462 height 12
copy ul "Documentation"
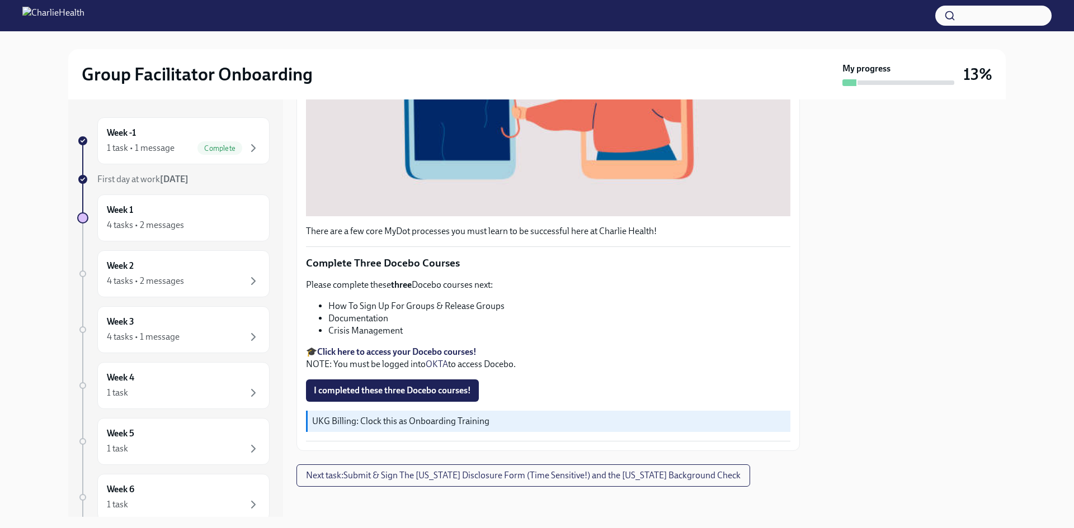
click at [431, 325] on li "Crisis Management" at bounding box center [559, 331] width 462 height 12
copy div "Crisis Management"
click at [625, 313] on li "Documentation" at bounding box center [559, 319] width 462 height 12
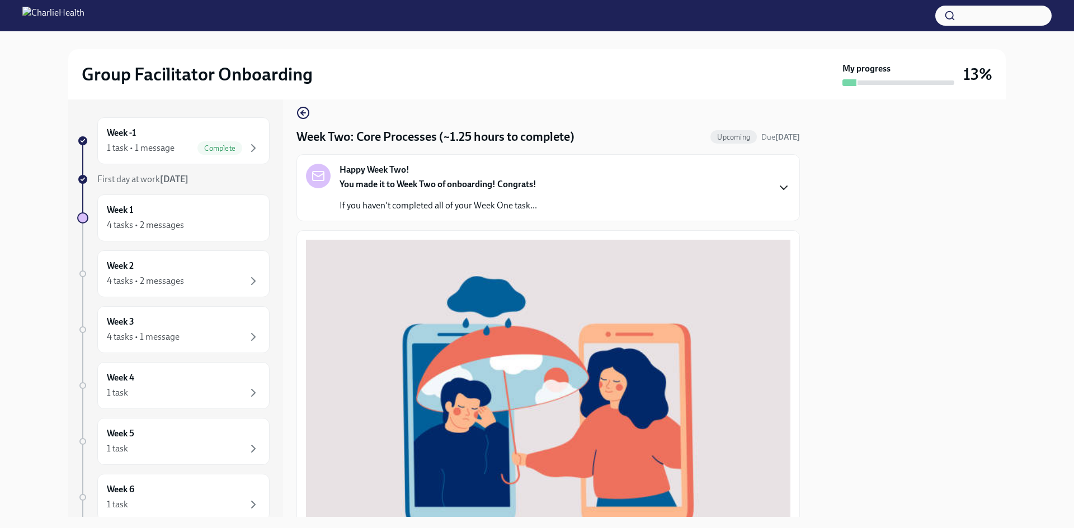
scroll to position [0, 0]
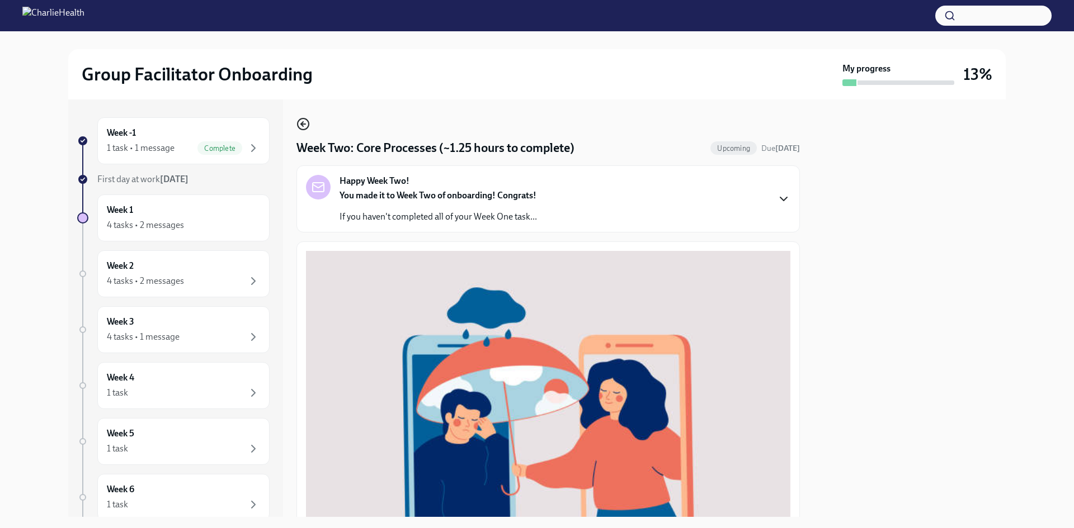
click at [306, 120] on circle "button" at bounding box center [302, 124] width 11 height 11
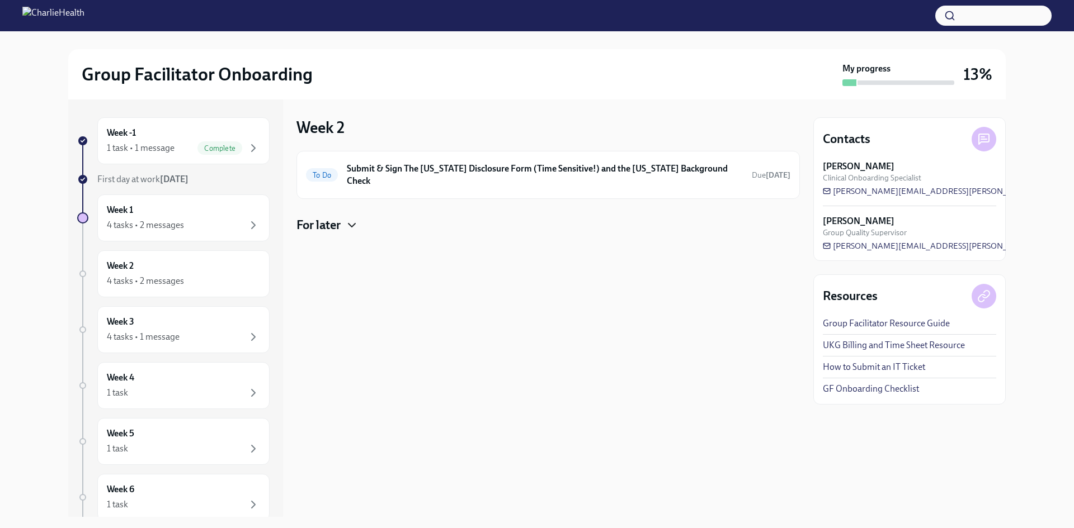
click at [358, 219] on icon "button" at bounding box center [351, 225] width 13 height 13
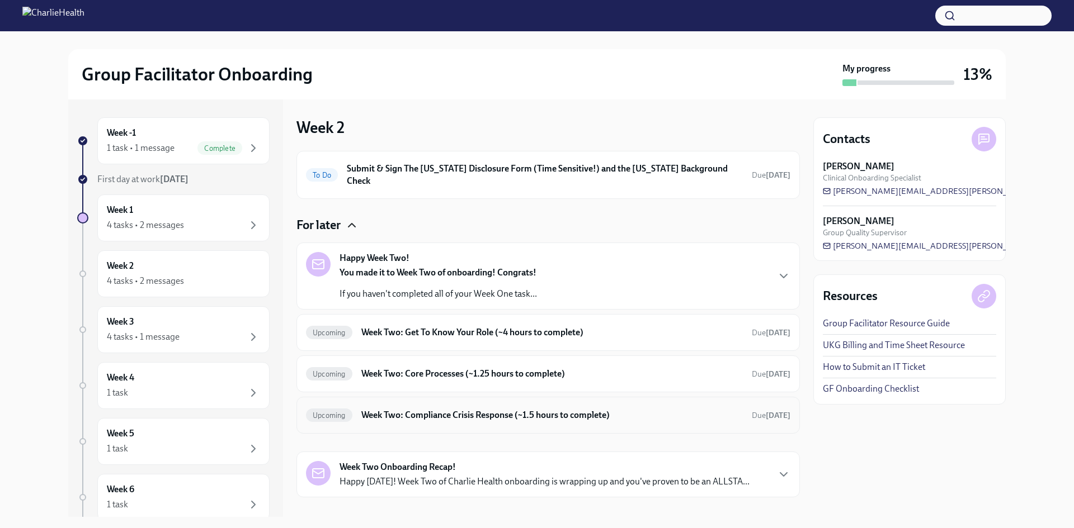
click at [509, 409] on h6 "Week Two: Compliance Crisis Response (~1.5 hours to complete)" at bounding box center [551, 415] width 381 height 12
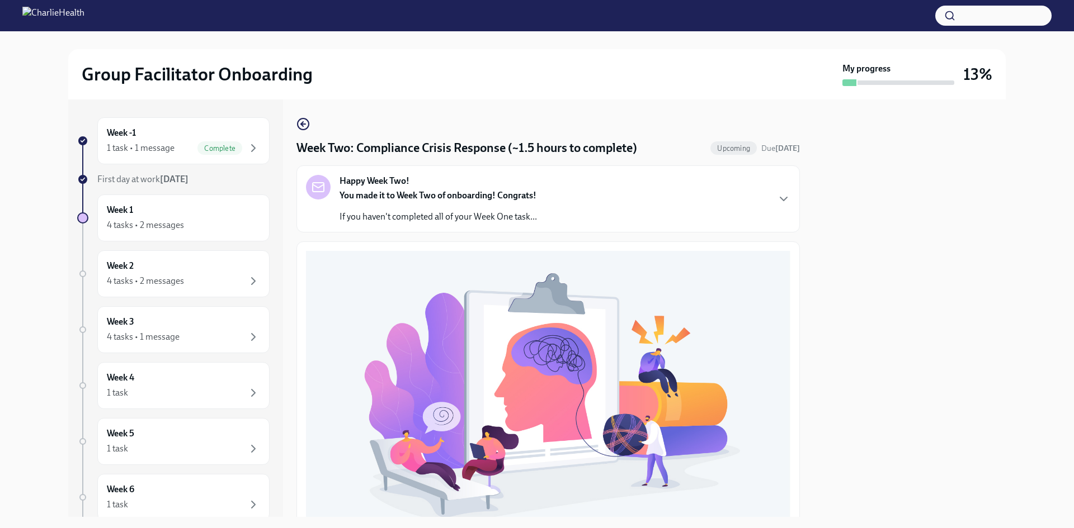
scroll to position [335, 0]
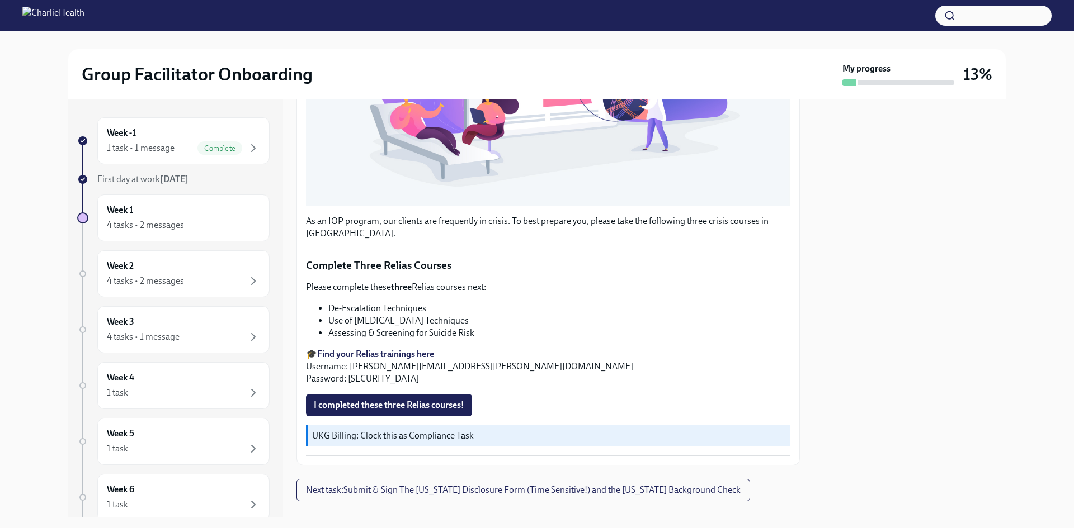
click at [443, 305] on li "De-Escalation Techniques" at bounding box center [559, 308] width 462 height 12
copy ul "De-Escalation Techniques"
click at [480, 292] on div "Please complete these three Relias courses next: De-Escalation Techniques Use o…" at bounding box center [548, 333] width 484 height 104
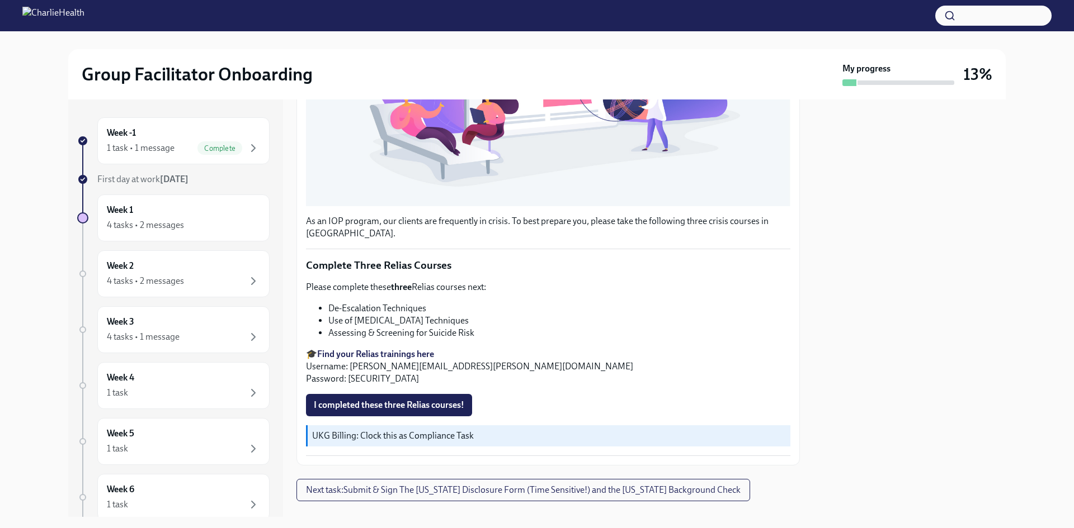
click at [480, 292] on div "Please complete these three Relias courses next: De-Escalation Techniques Use o…" at bounding box center [548, 333] width 484 height 104
click at [454, 315] on li "Use of Crisis Intervention Techniques" at bounding box center [559, 321] width 462 height 12
copy ul "Use of Crisis Intervention Techniques"
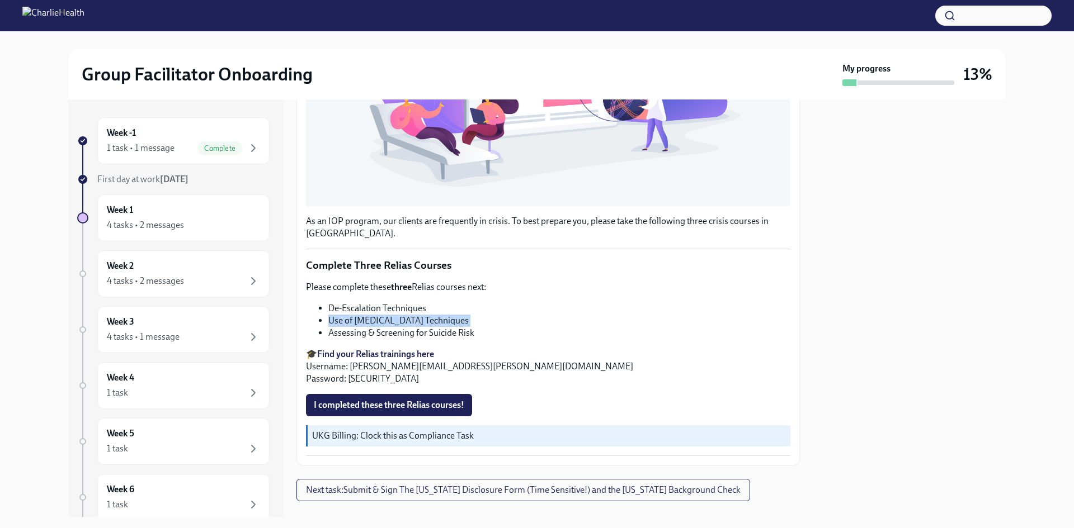
click at [480, 320] on li "Use of Crisis Intervention Techniques" at bounding box center [559, 321] width 462 height 12
click at [469, 302] on li "De-Escalation Techniques" at bounding box center [559, 308] width 462 height 12
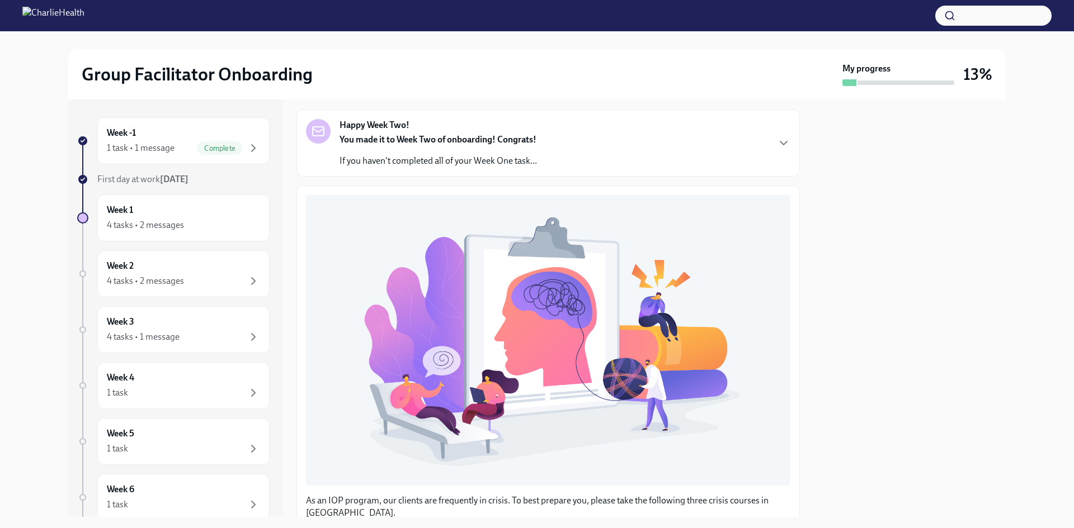
scroll to position [0, 0]
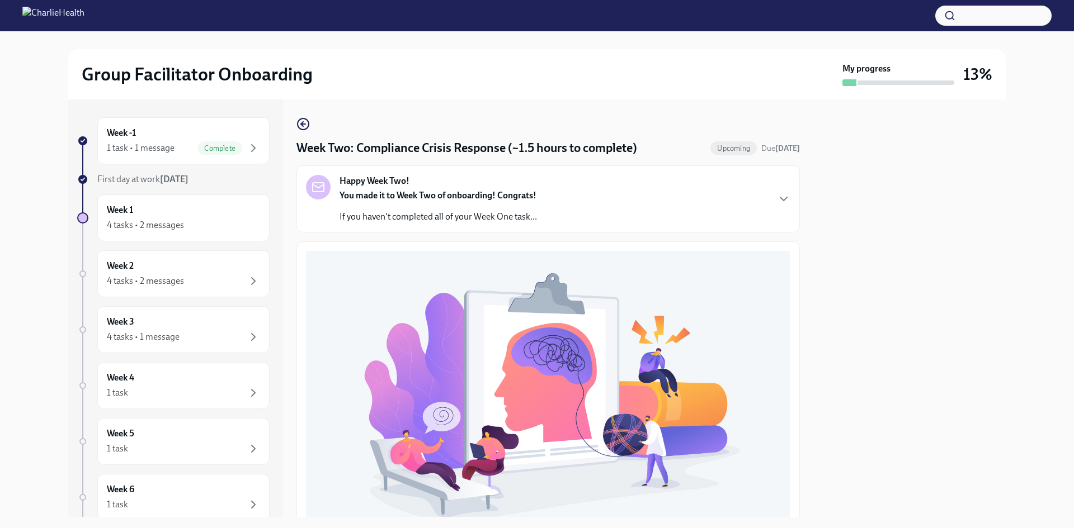
click at [445, 212] on p "If you haven't completed all of your Week One task..." at bounding box center [437, 217] width 197 height 12
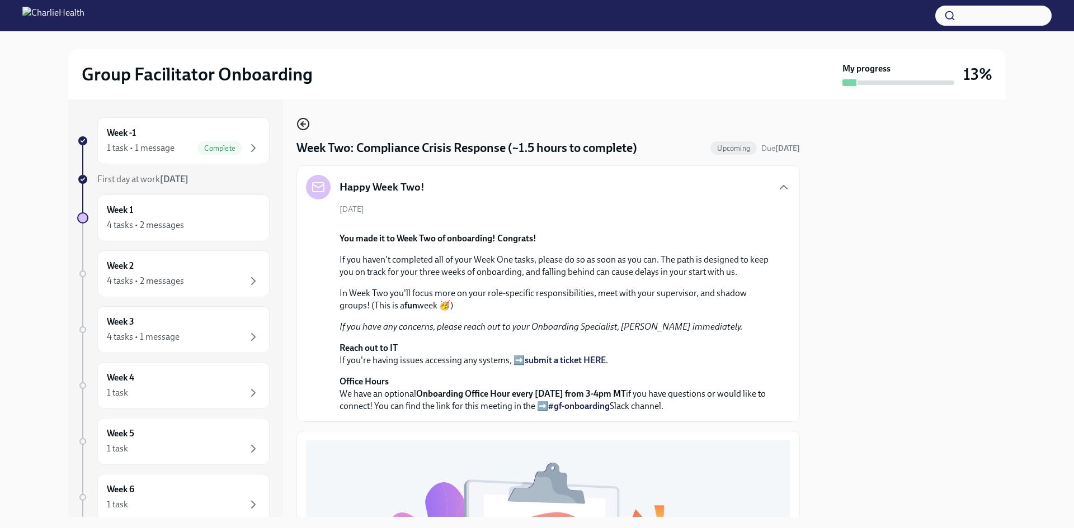
click at [302, 124] on icon "button" at bounding box center [303, 124] width 4 height 0
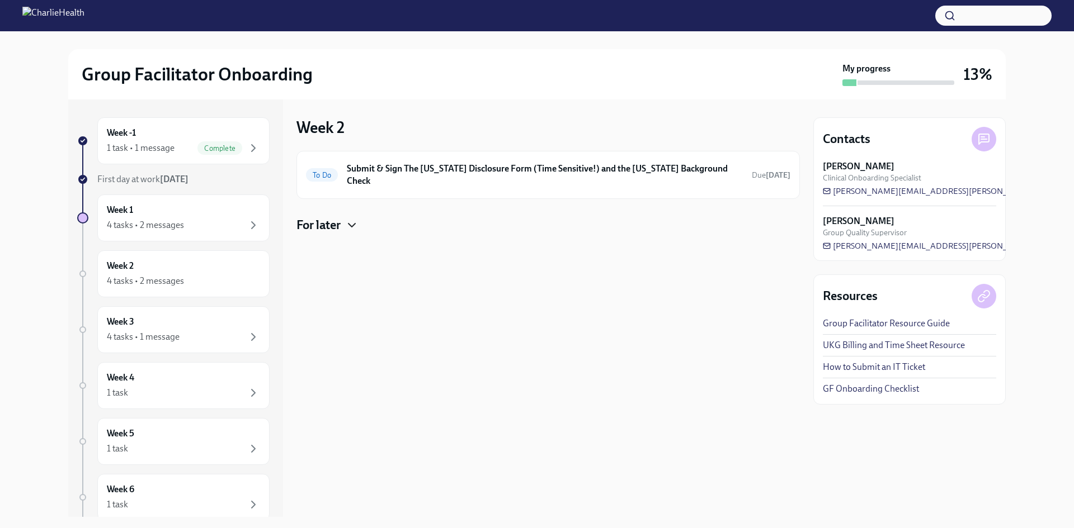
click at [357, 219] on icon "button" at bounding box center [351, 225] width 13 height 13
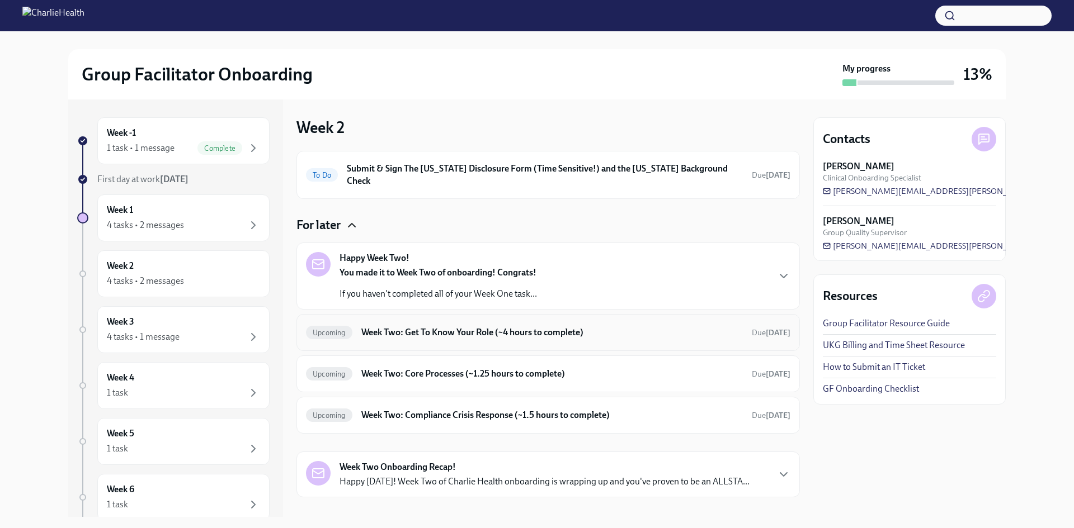
click at [623, 327] on h6 "Week Two: Get To Know Your Role (~4 hours to complete)" at bounding box center [551, 333] width 381 height 12
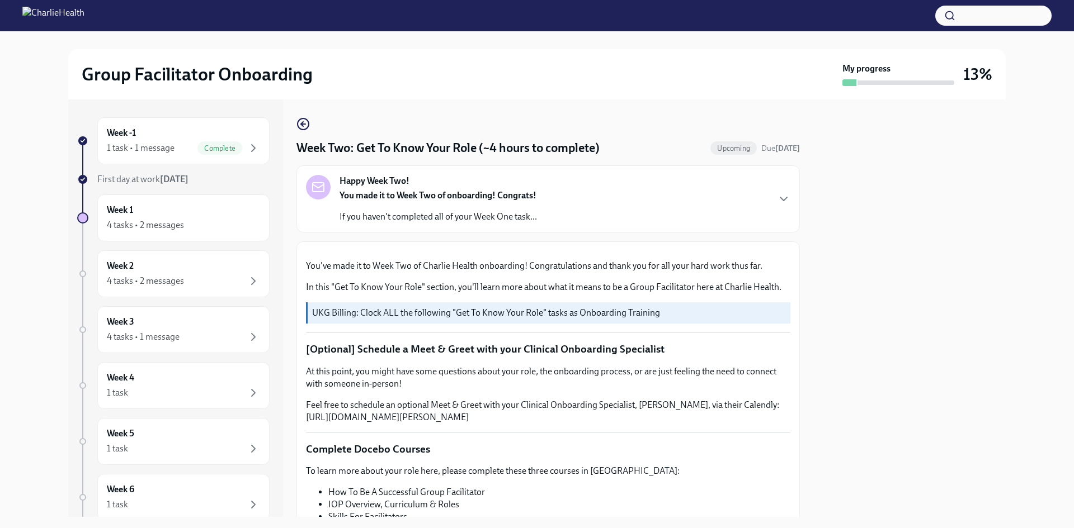
click at [679, 188] on div "Happy Week Two! You made it to Week Two of onboarding! Congrats! If you haven't…" at bounding box center [548, 199] width 484 height 48
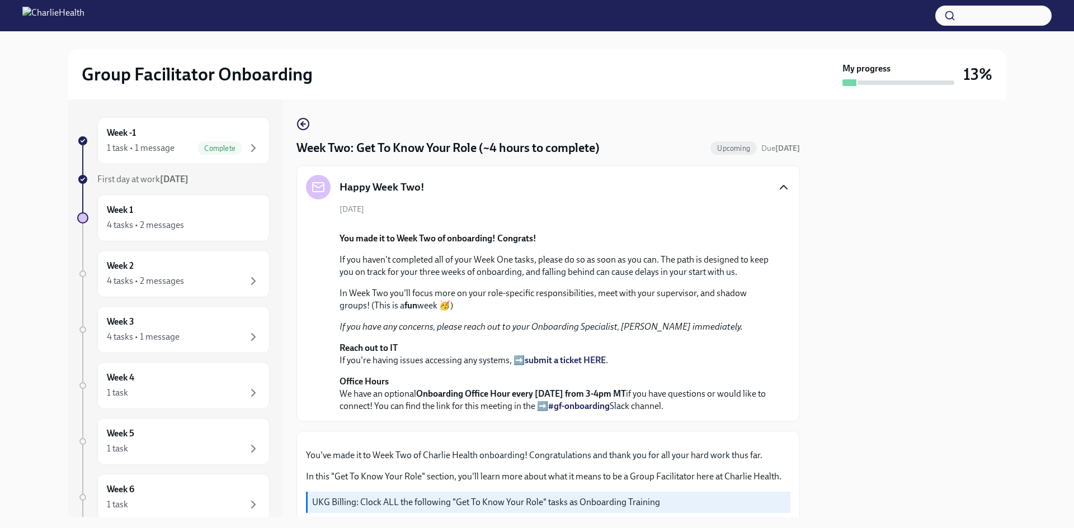
click at [777, 187] on icon "button" at bounding box center [783, 187] width 13 height 13
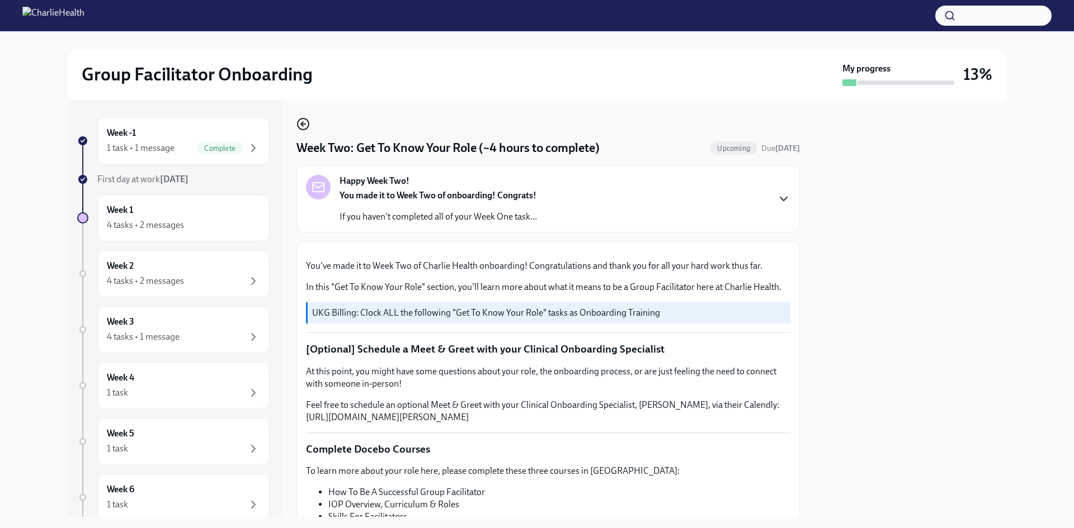
click at [300, 127] on icon "button" at bounding box center [302, 123] width 13 height 13
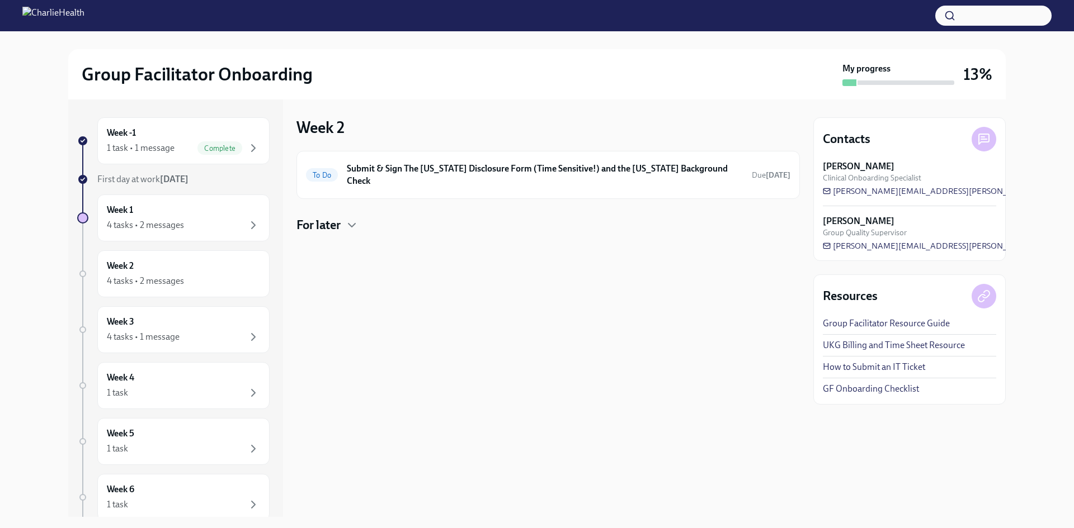
click at [341, 217] on h4 "For later" at bounding box center [318, 225] width 44 height 17
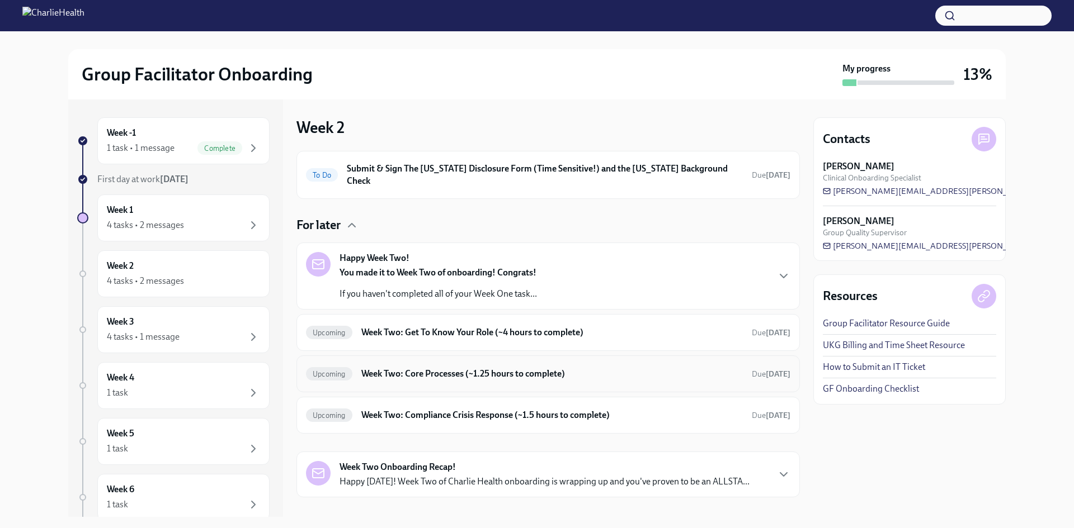
click at [570, 368] on h6 "Week Two: Core Processes (~1.25 hours to complete)" at bounding box center [551, 374] width 381 height 12
